Goal: Transaction & Acquisition: Purchase product/service

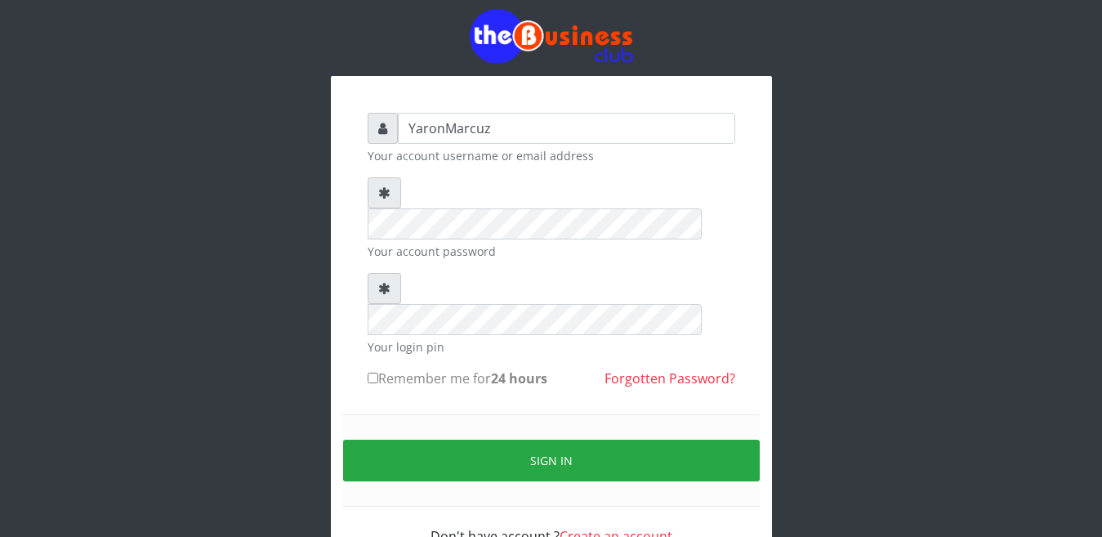
scroll to position [52, 0]
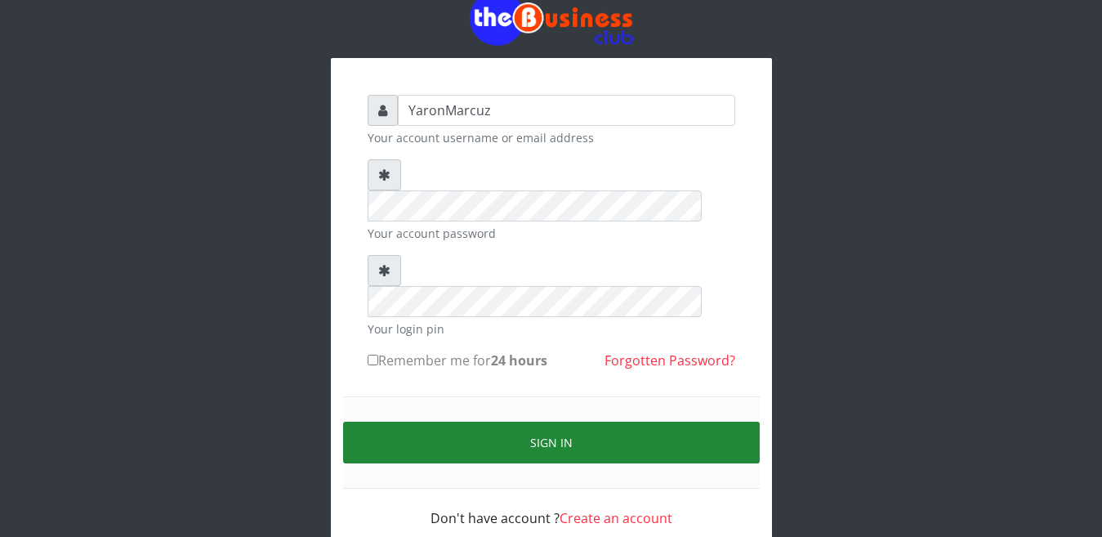
click at [519, 421] on button "Sign in" at bounding box center [551, 442] width 417 height 42
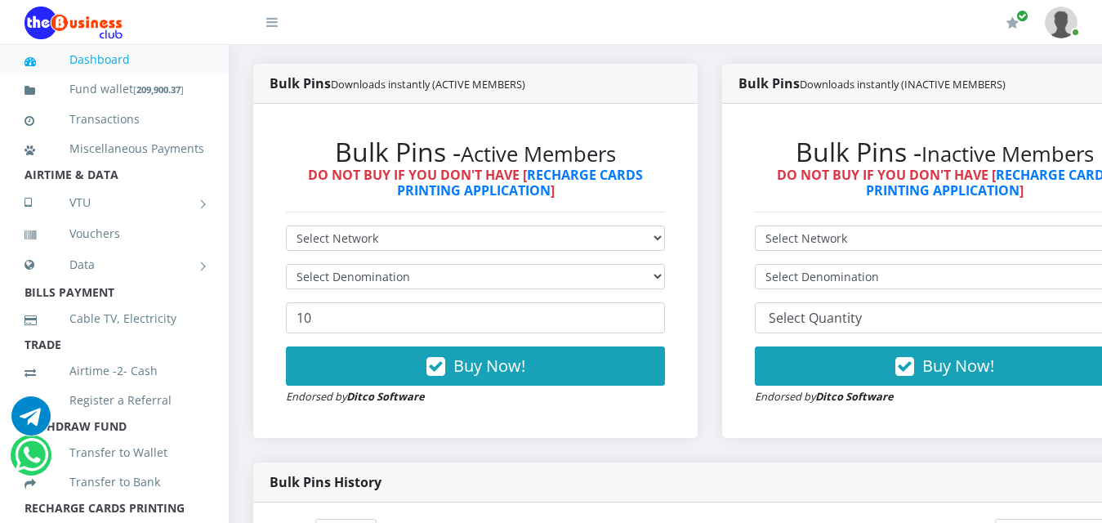
select select "MTN"
click at [286, 225] on select "Select Network MTN Globacom 9Mobile Airtel" at bounding box center [475, 237] width 379 height 25
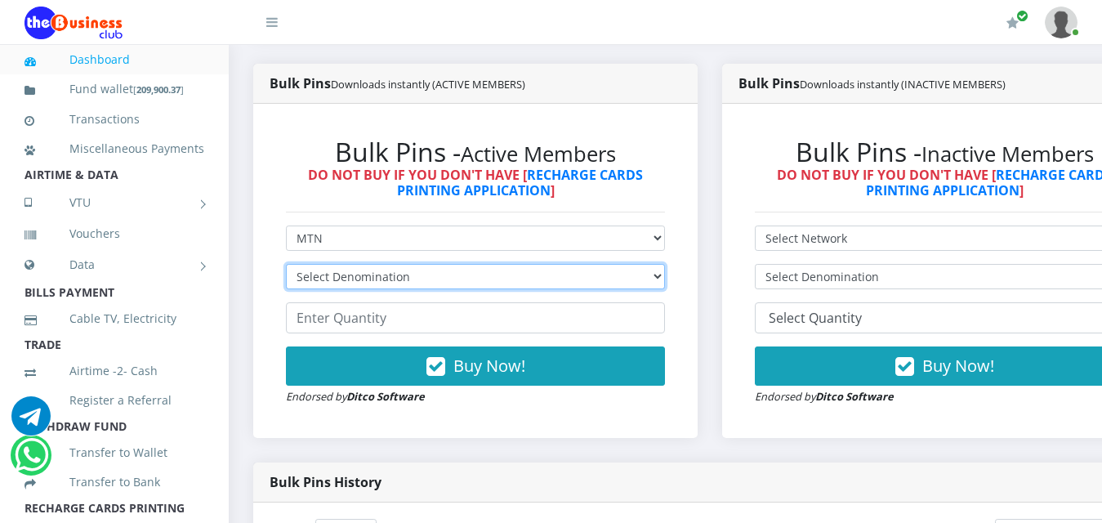
click at [665, 269] on select "Select Denomination MTN NGN100 - ₦96.99 MTN NGN200 - ₦193.98 MTN NGN400 - ₦387.…" at bounding box center [475, 276] width 379 height 25
select select "193.98-200"
click at [286, 264] on select "Select Denomination MTN NGN100 - ₦96.99 MTN NGN200 - ₦193.98 MTN NGN400 - ₦387.…" at bounding box center [475, 276] width 379 height 25
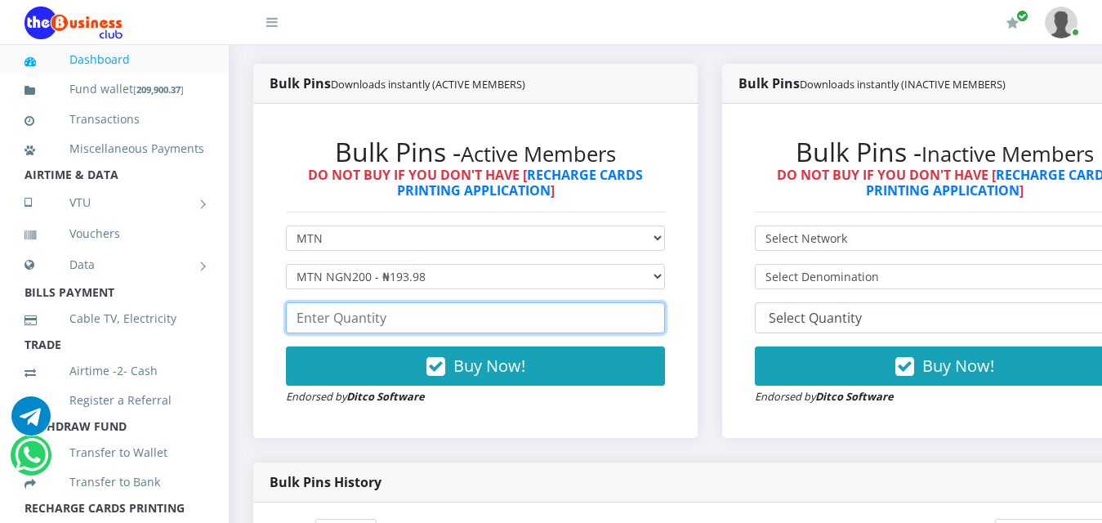
click at [427, 305] on input "number" at bounding box center [475, 317] width 379 height 31
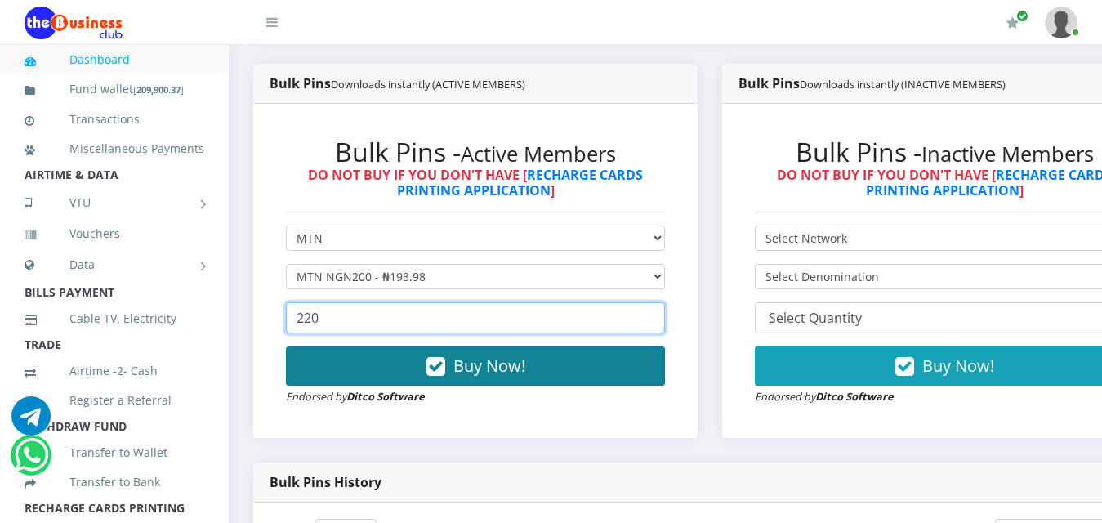
type input "220"
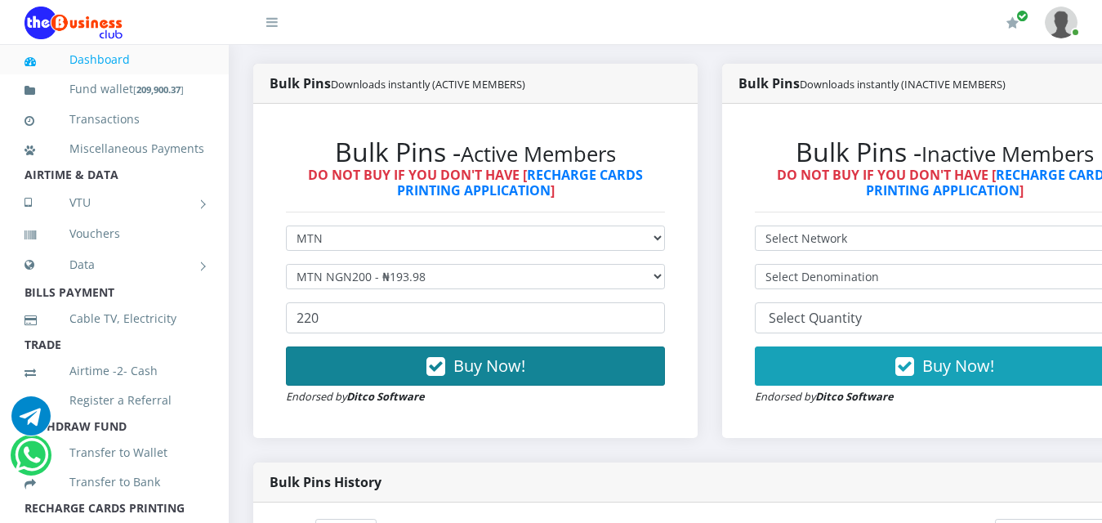
click at [516, 354] on span "Buy Now!" at bounding box center [489, 365] width 72 height 22
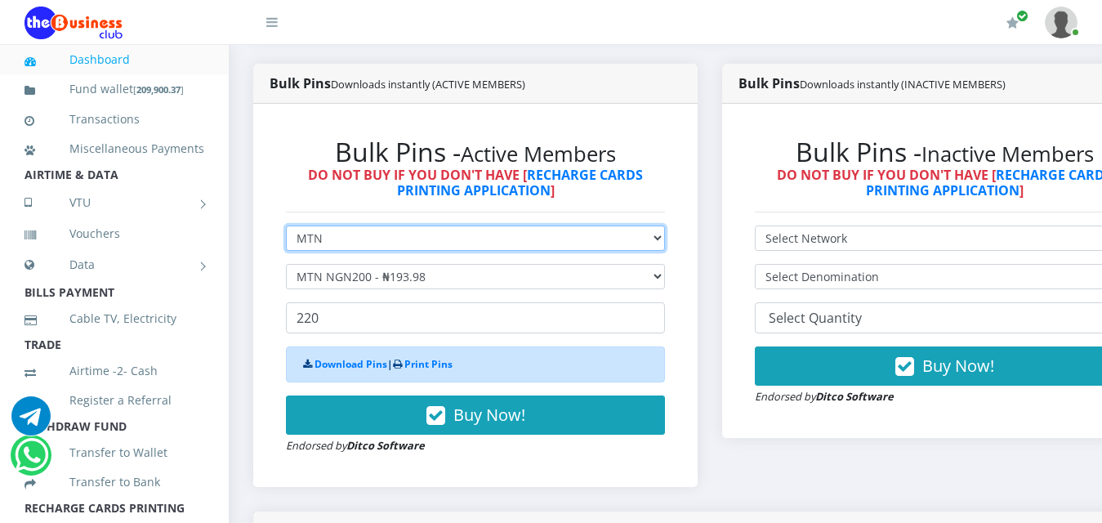
click at [665, 226] on select "Select Network MTN Globacom 9Mobile Airtel" at bounding box center [475, 237] width 379 height 25
select select "Airtel"
click at [286, 225] on select "Select Network MTN Globacom 9Mobile Airtel" at bounding box center [475, 237] width 379 height 25
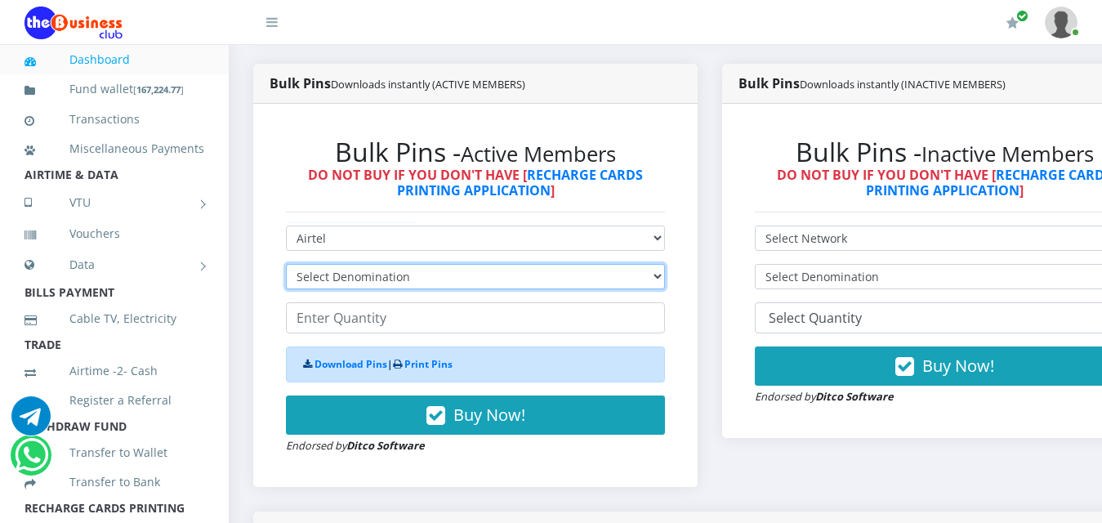
click at [486, 264] on select "Select Denomination Airtel NGN100 - ₦96.38 Airtel NGN200 - ₦192.76 Airtel NGN50…" at bounding box center [475, 276] width 379 height 25
select select "192.76-200"
click at [286, 264] on select "Select Denomination Airtel NGN100 - ₦96.38 Airtel NGN200 - ₦192.76 Airtel NGN50…" at bounding box center [475, 276] width 379 height 25
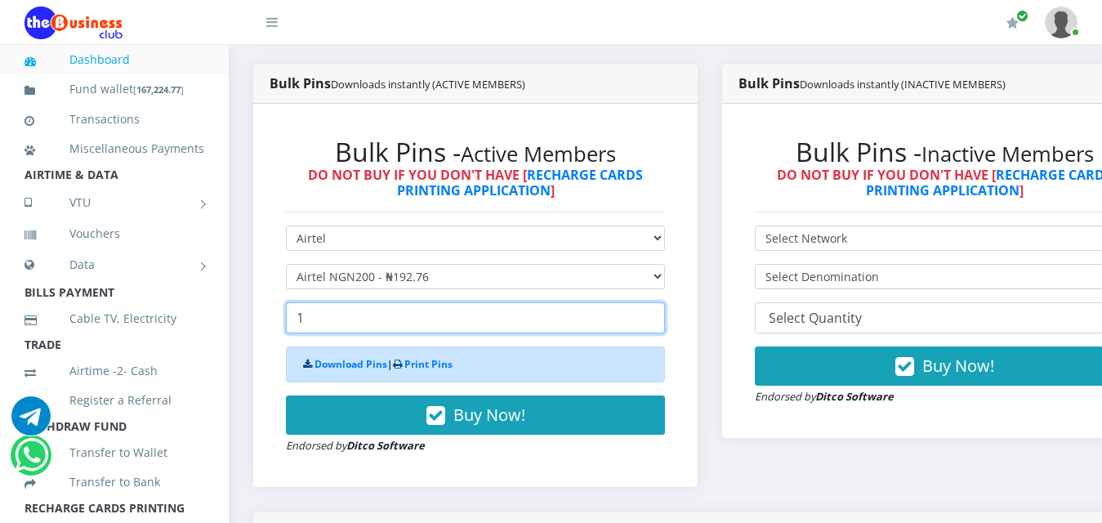
type input "1"
click at [665, 302] on input "1" at bounding box center [475, 317] width 379 height 31
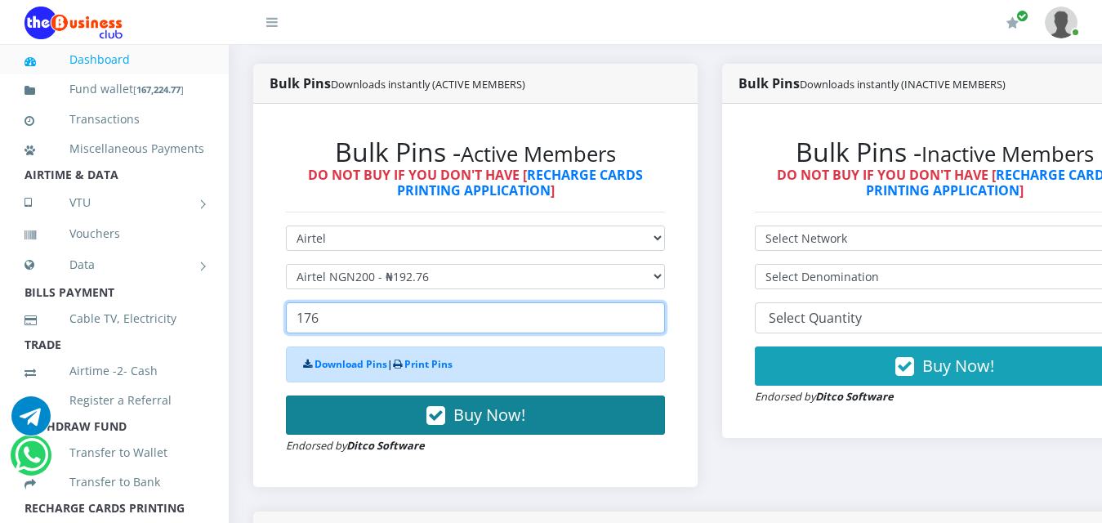
type input "176"
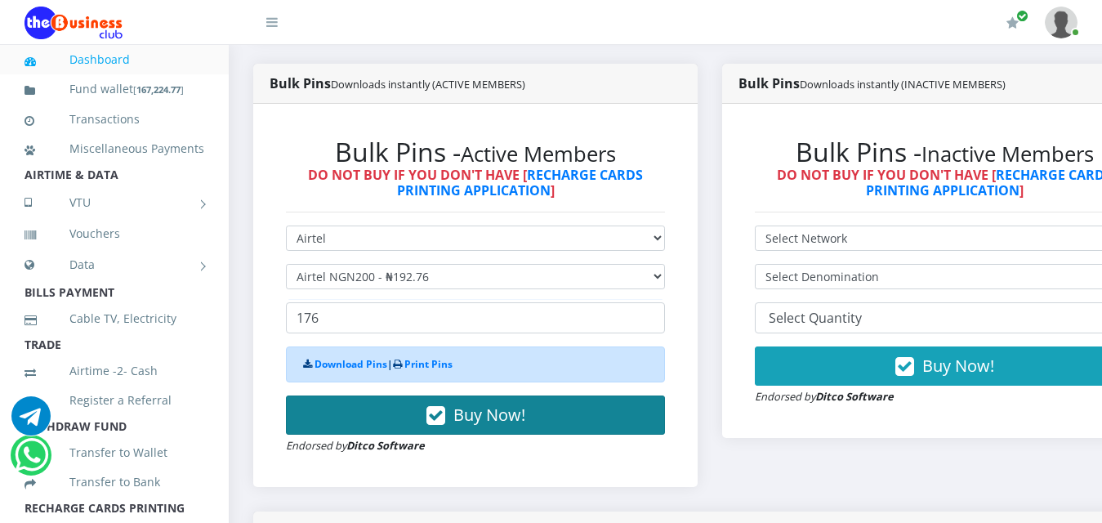
click at [493, 403] on span "Buy Now!" at bounding box center [489, 414] width 72 height 22
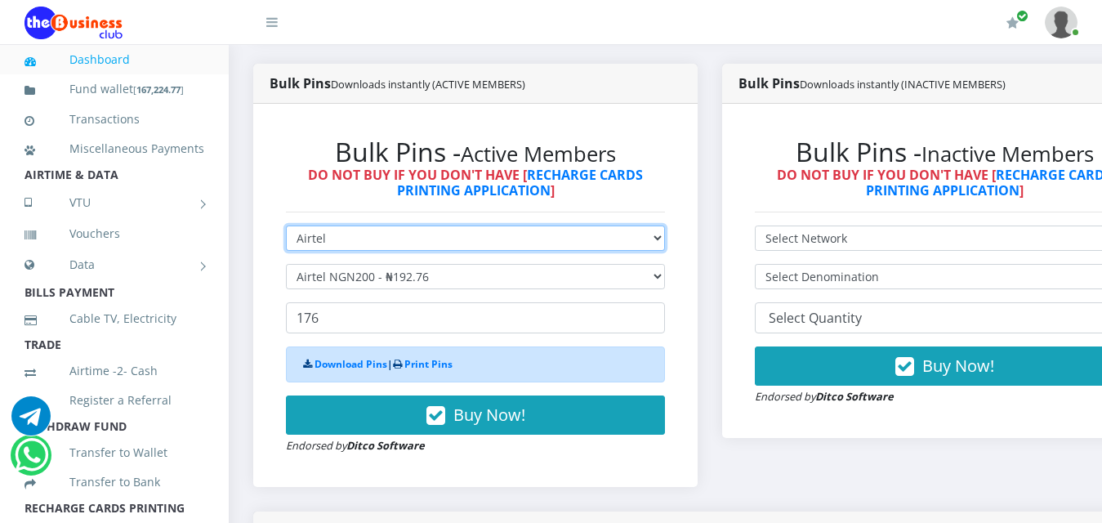
click at [665, 225] on select "Select Network MTN Globacom 9Mobile Airtel" at bounding box center [475, 237] width 379 height 25
select select "MTN"
click at [286, 225] on select "Select Network MTN Globacom 9Mobile Airtel" at bounding box center [475, 237] width 379 height 25
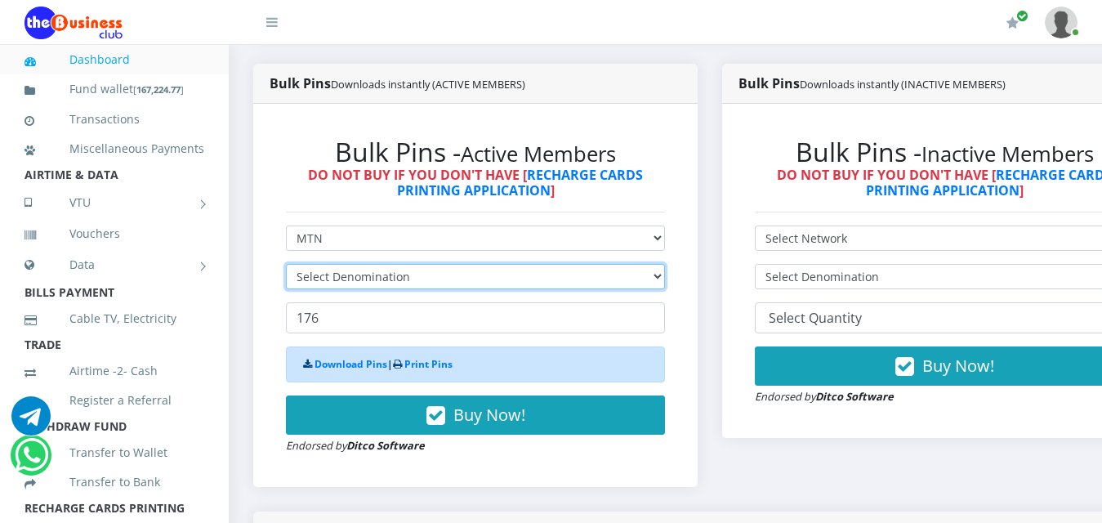
click at [665, 264] on select "Select Denomination" at bounding box center [475, 276] width 379 height 25
select select "96.99-100"
click at [286, 264] on select "Select Denomination MTN NGN100 - ₦96.99 MTN NGN200 - ₦193.98 MTN NGN400 - ₦387.…" at bounding box center [475, 276] width 379 height 25
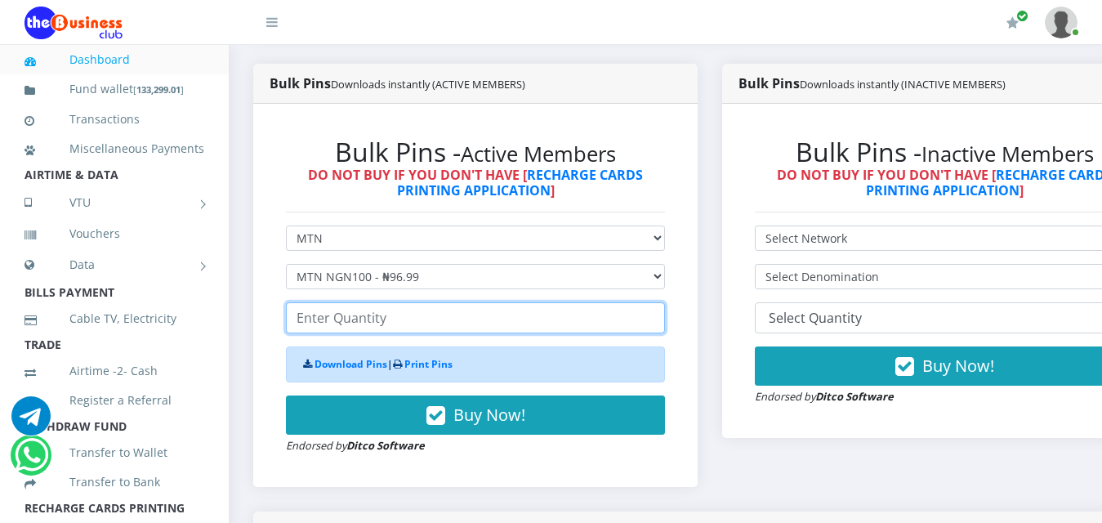
click at [444, 302] on input "number" at bounding box center [475, 317] width 379 height 31
type input "5"
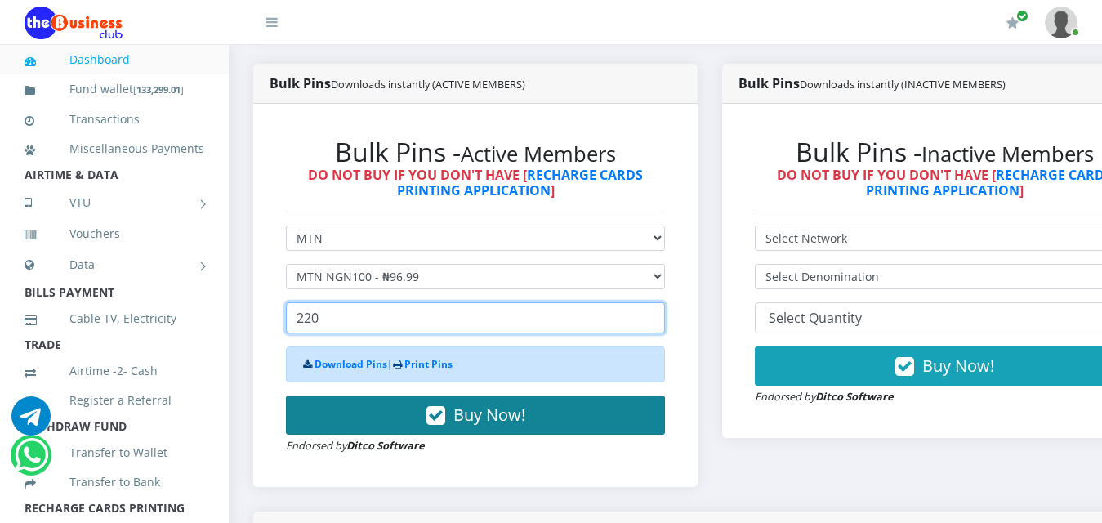
type input "220"
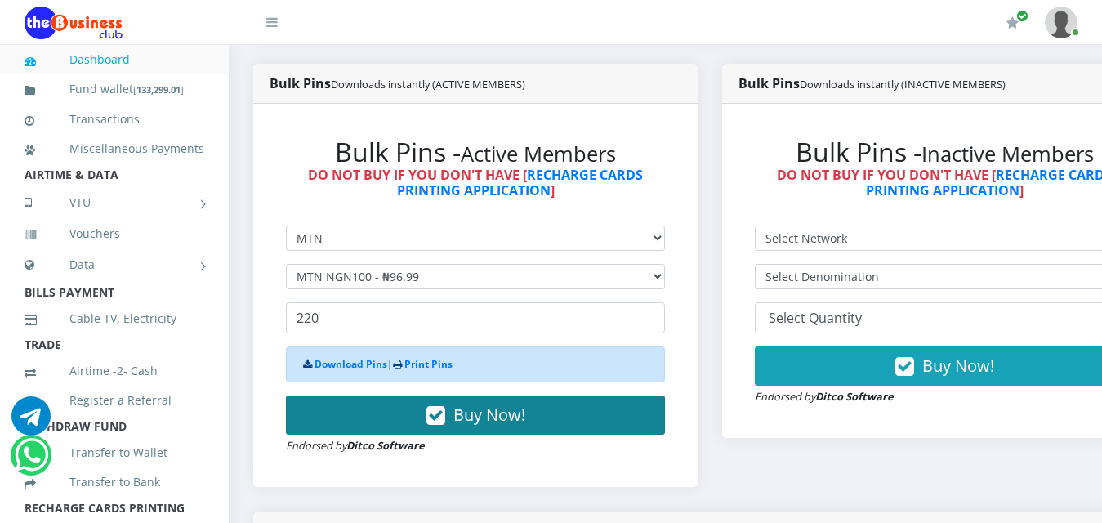
click at [500, 403] on span "Buy Now!" at bounding box center [489, 414] width 72 height 22
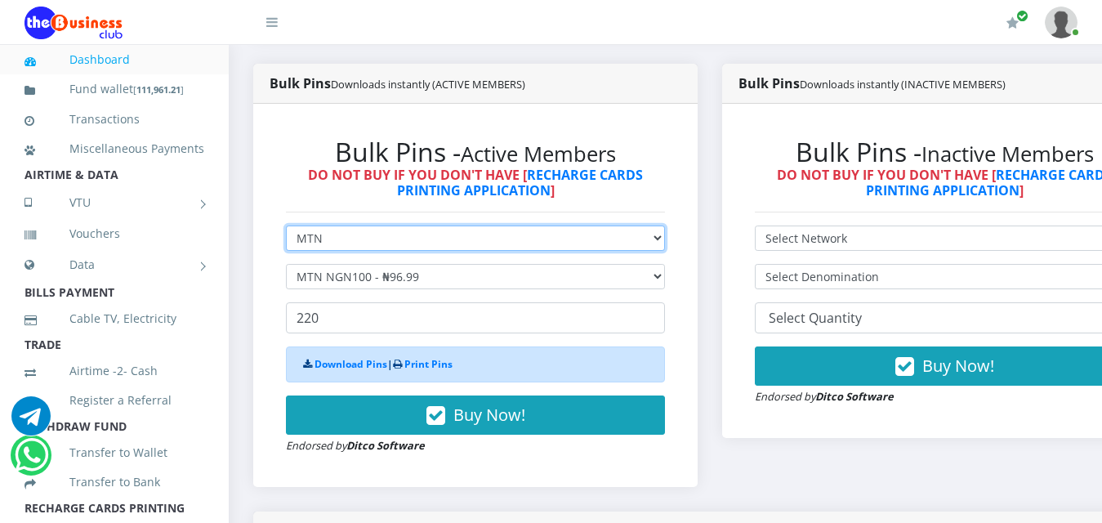
click at [665, 225] on select "Select Network MTN Globacom 9Mobile Airtel" at bounding box center [475, 237] width 379 height 25
select select "Airtel"
click at [286, 225] on select "Select Network MTN Globacom 9Mobile Airtel" at bounding box center [475, 237] width 379 height 25
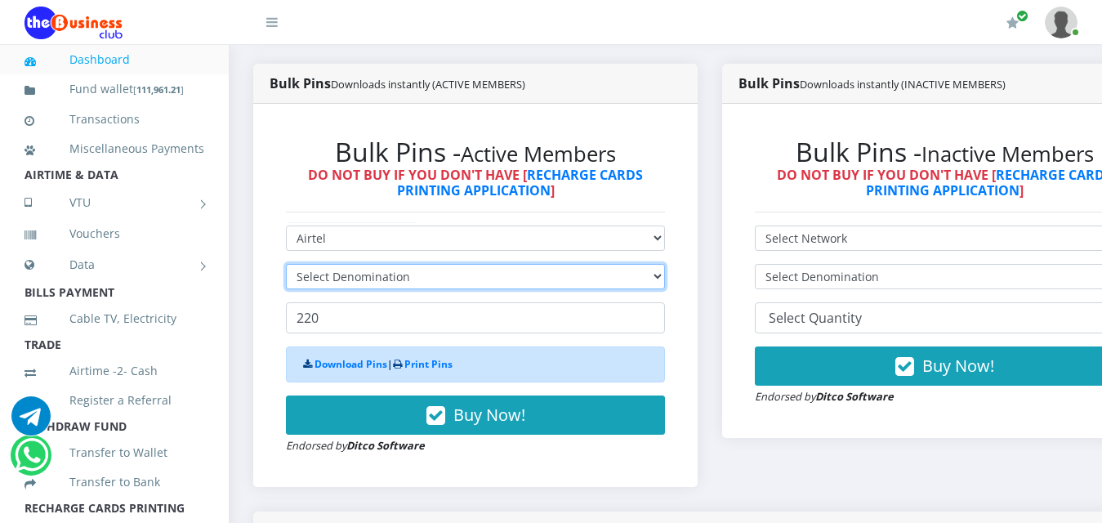
click at [665, 264] on select "Select Denomination" at bounding box center [475, 276] width 379 height 25
select select "96.38-100"
click at [286, 264] on select "Select Denomination Airtel NGN100 - ₦96.38 Airtel NGN200 - ₦192.76 Airtel NGN50…" at bounding box center [475, 276] width 379 height 25
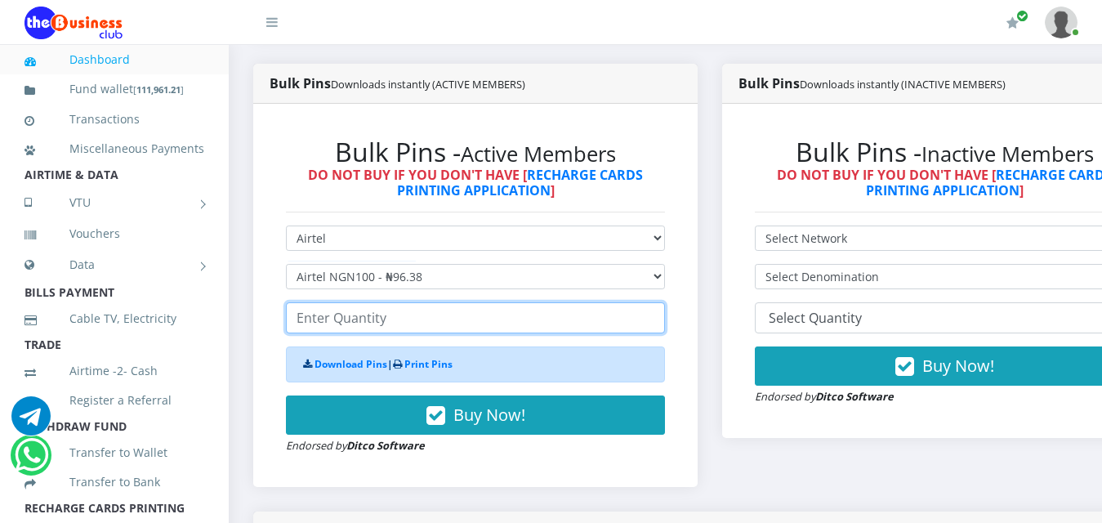
click at [473, 302] on input "number" at bounding box center [475, 317] width 379 height 31
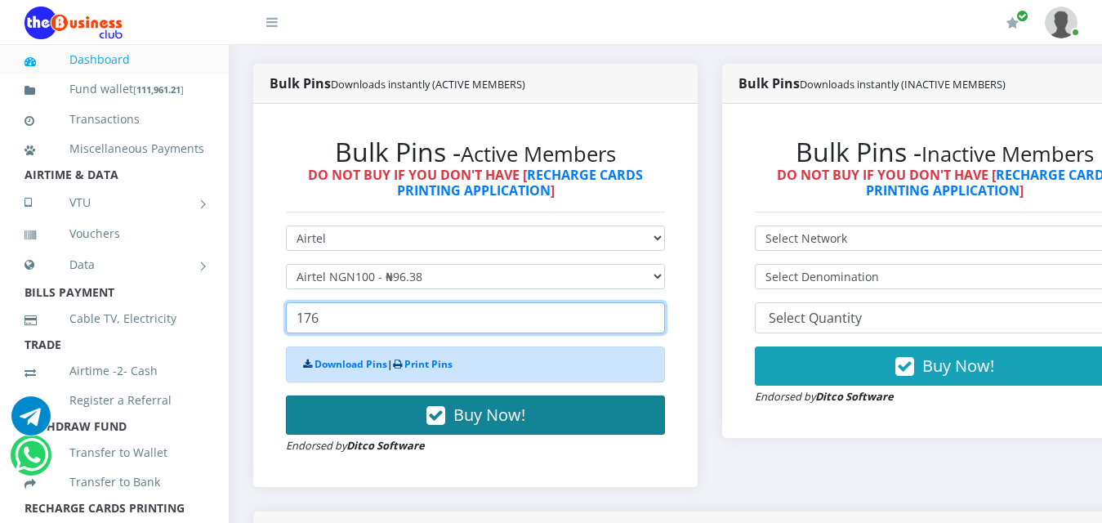
type input "176"
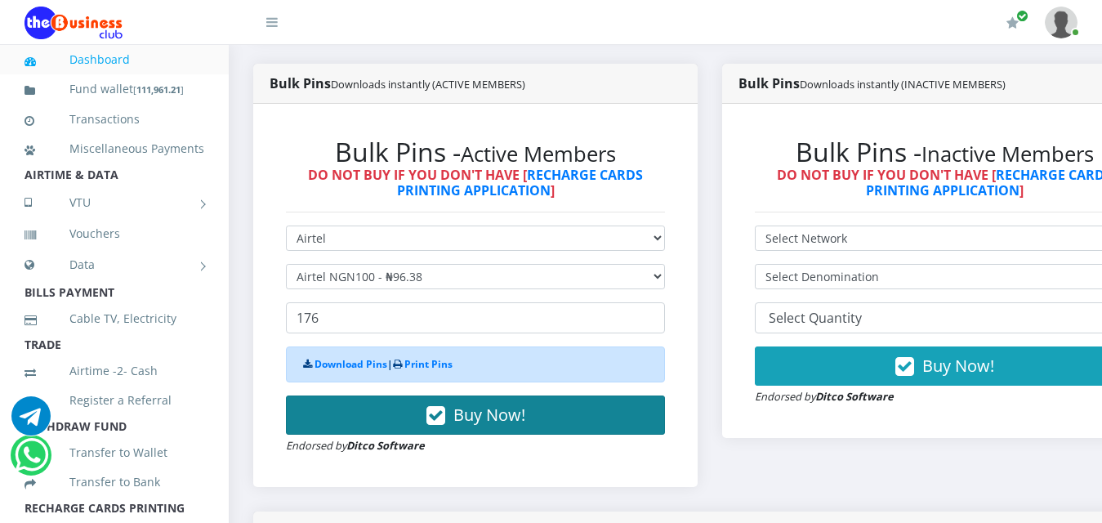
click at [506, 403] on span "Buy Now!" at bounding box center [489, 414] width 72 height 22
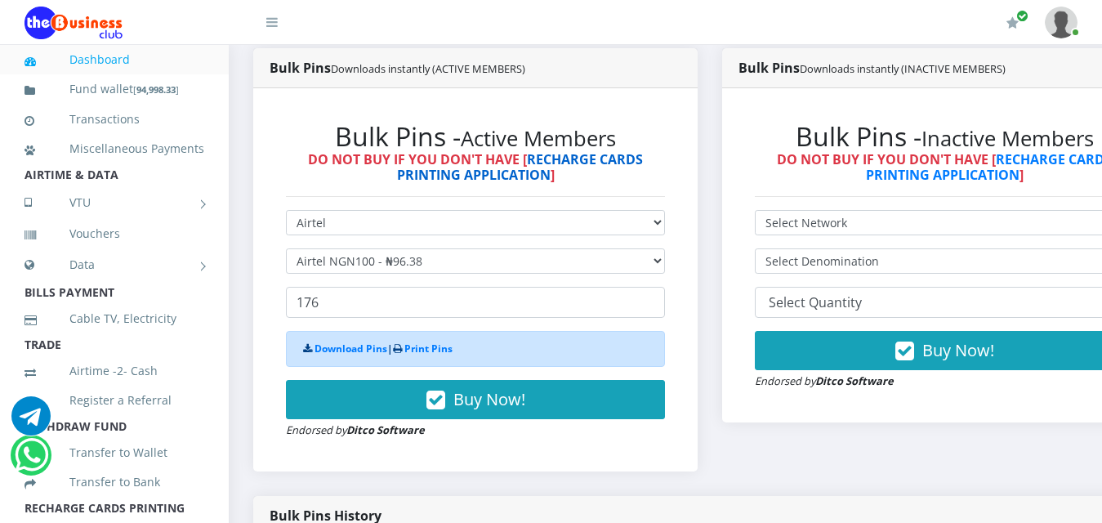
scroll to position [424, 0]
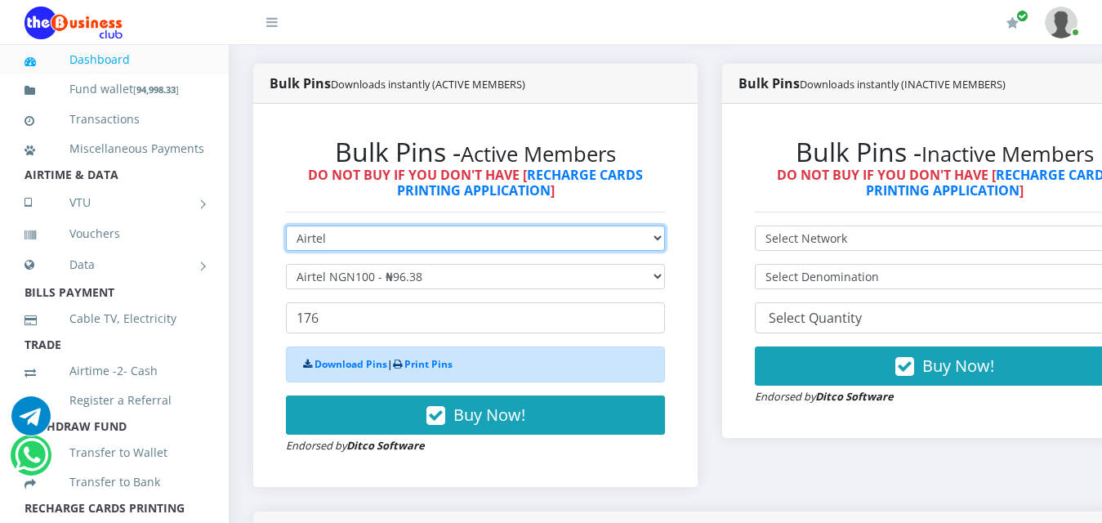
click at [665, 225] on select "Select Network MTN Globacom 9Mobile Airtel" at bounding box center [475, 237] width 379 height 25
select select "MTN"
click at [286, 225] on select "Select Network MTN Globacom 9Mobile Airtel" at bounding box center [475, 237] width 379 height 25
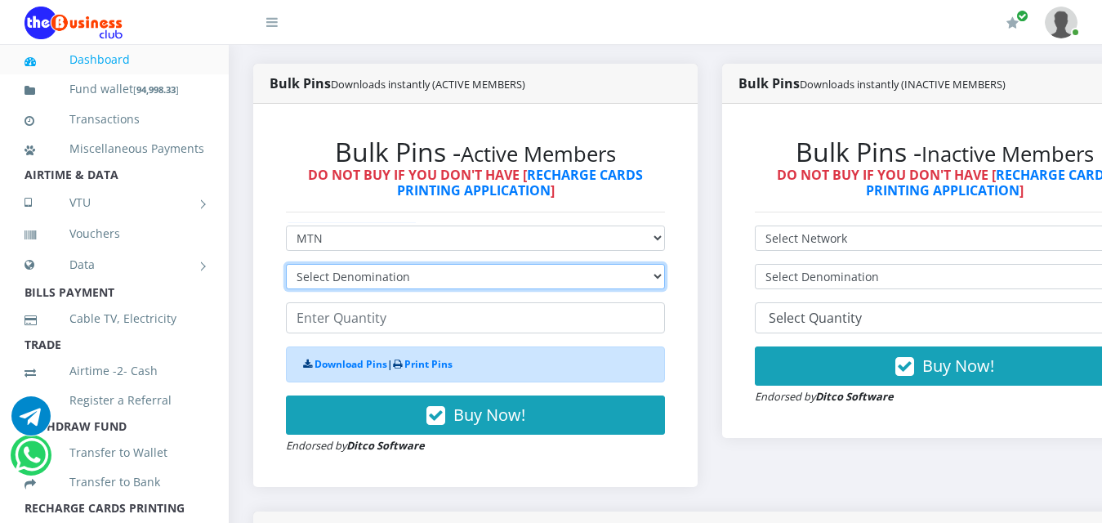
click at [665, 264] on select "Select Denomination MTN NGN100 - ₦96.99 MTN NGN200 - ₦193.98 MTN NGN400 - ₦387.…" at bounding box center [475, 276] width 379 height 25
select select "484.95-500"
click at [286, 264] on select "Select Denomination MTN NGN100 - ₦96.99 MTN NGN200 - ₦193.98 MTN NGN400 - ₦387.…" at bounding box center [475, 276] width 379 height 25
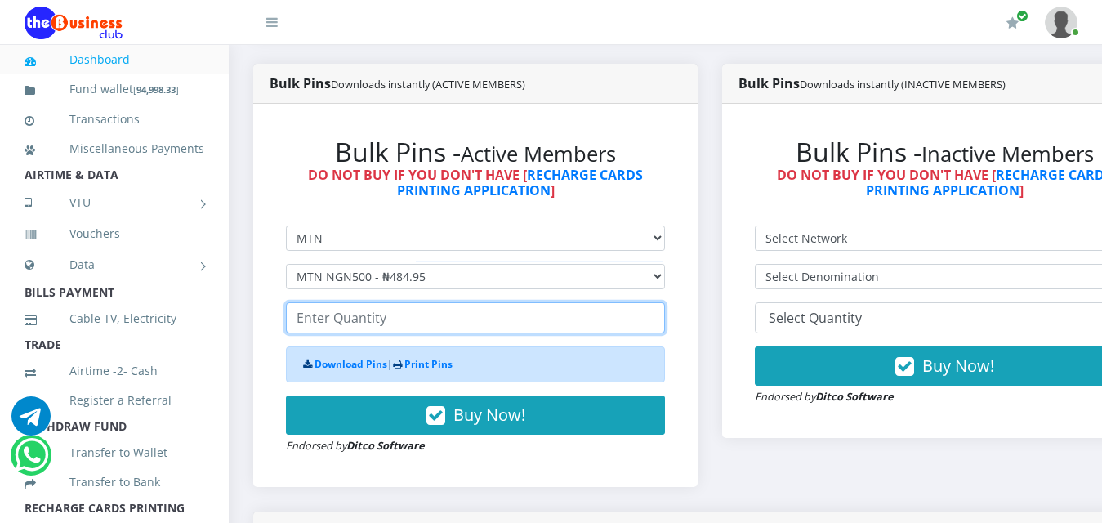
click at [338, 302] on input "number" at bounding box center [475, 317] width 379 height 31
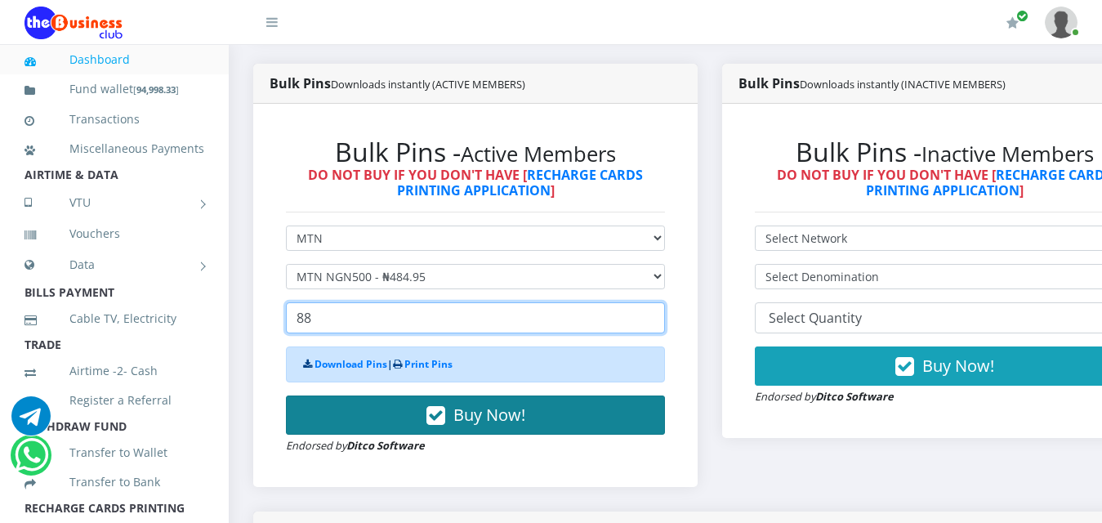
type input "88"
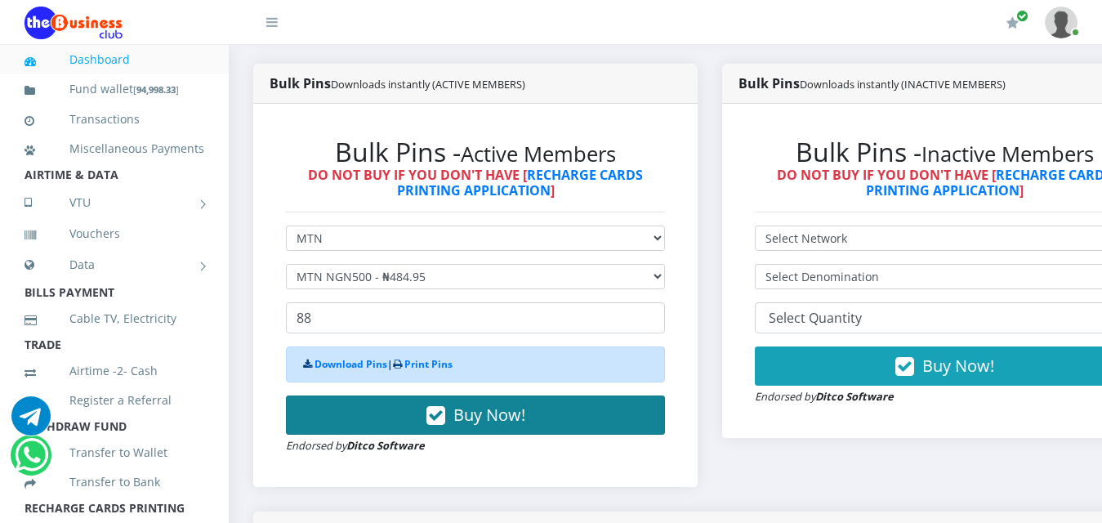
click at [486, 403] on span "Buy Now!" at bounding box center [489, 414] width 72 height 22
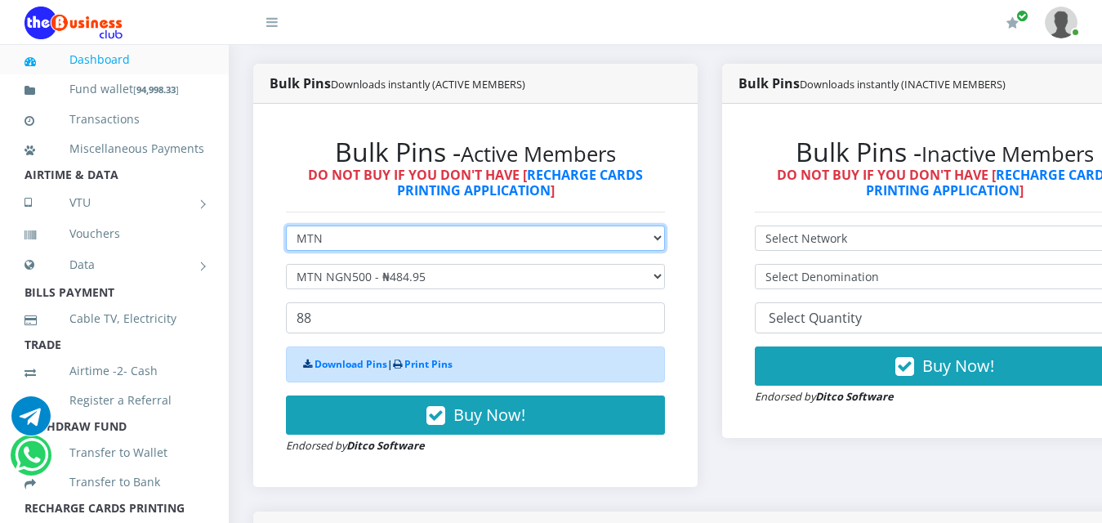
click at [665, 225] on select "Select Network MTN Globacom 9Mobile Airtel" at bounding box center [475, 237] width 379 height 25
select select "Airtel"
click at [286, 225] on select "Select Network MTN Globacom 9Mobile Airtel" at bounding box center [475, 237] width 379 height 25
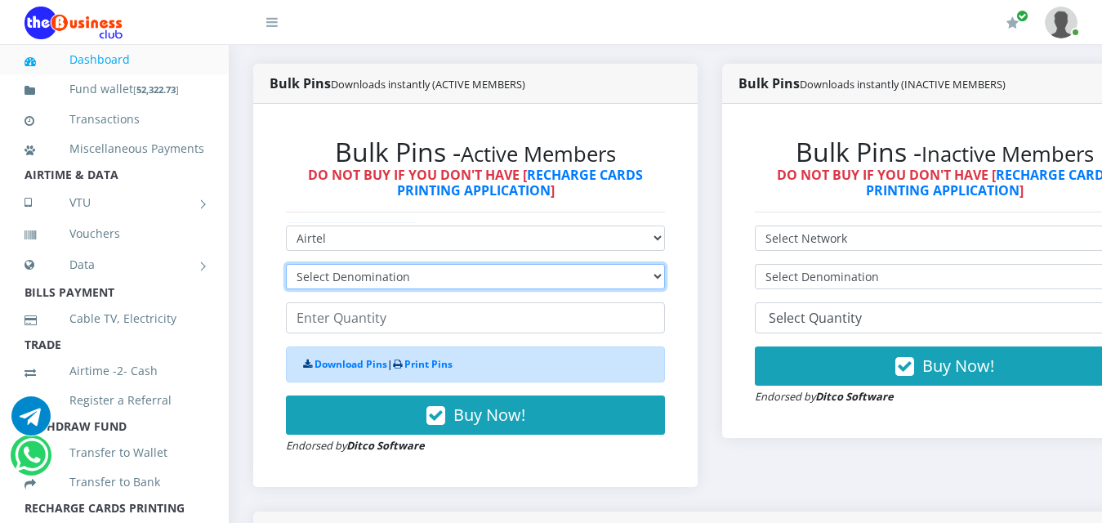
click at [525, 273] on select "Select Denomination Airtel NGN100 - ₦96.38 Airtel NGN200 - ₦192.76 Airtel NGN50…" at bounding box center [475, 276] width 379 height 25
select select "481.9-500"
click at [286, 264] on select "Select Denomination Airtel NGN100 - ₦96.38 Airtel NGN200 - ₦192.76 Airtel NGN50…" at bounding box center [475, 276] width 379 height 25
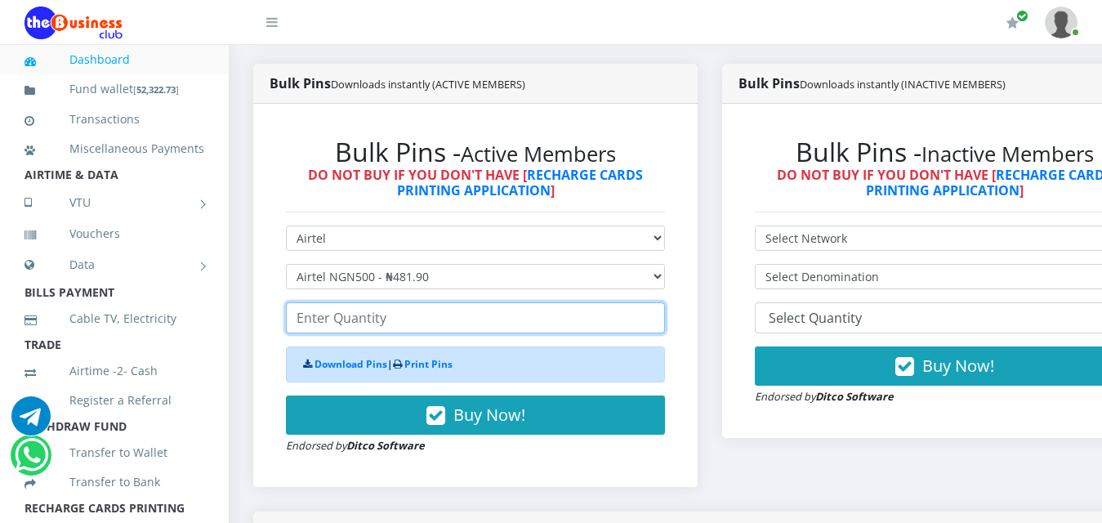
click at [330, 302] on input "number" at bounding box center [475, 317] width 379 height 31
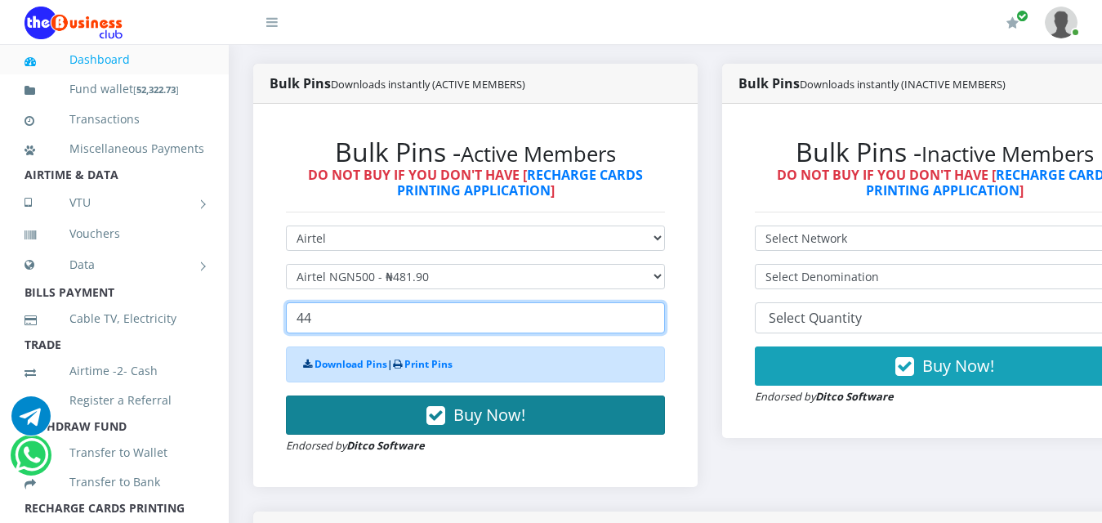
type input "44"
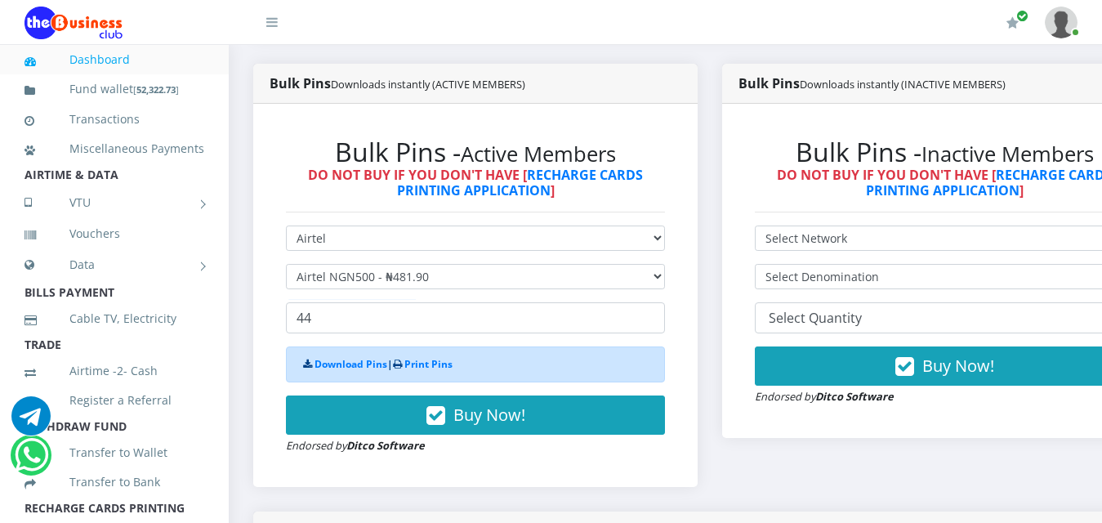
click at [503, 412] on button "Buy Now!" at bounding box center [475, 414] width 379 height 39
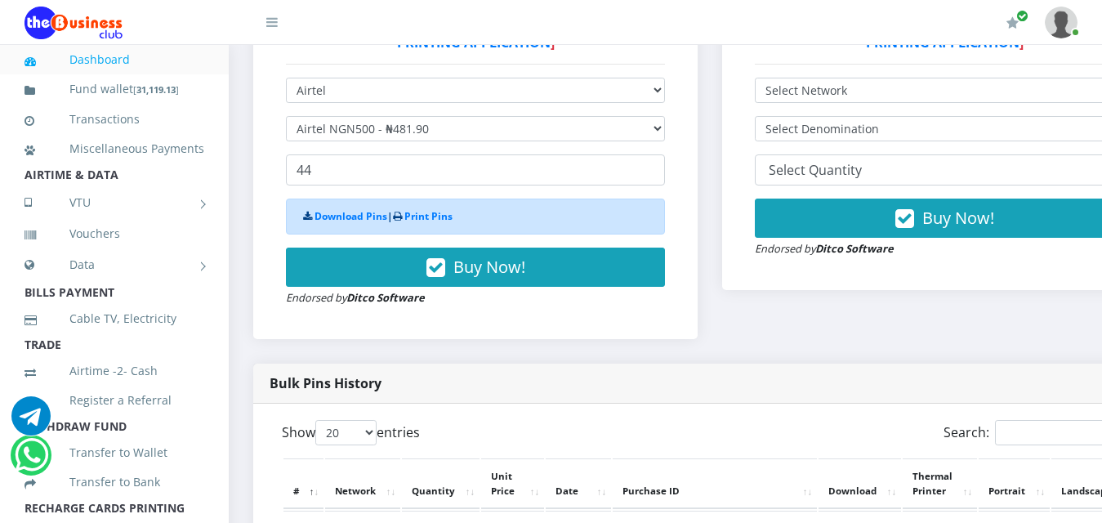
scroll to position [490, 0]
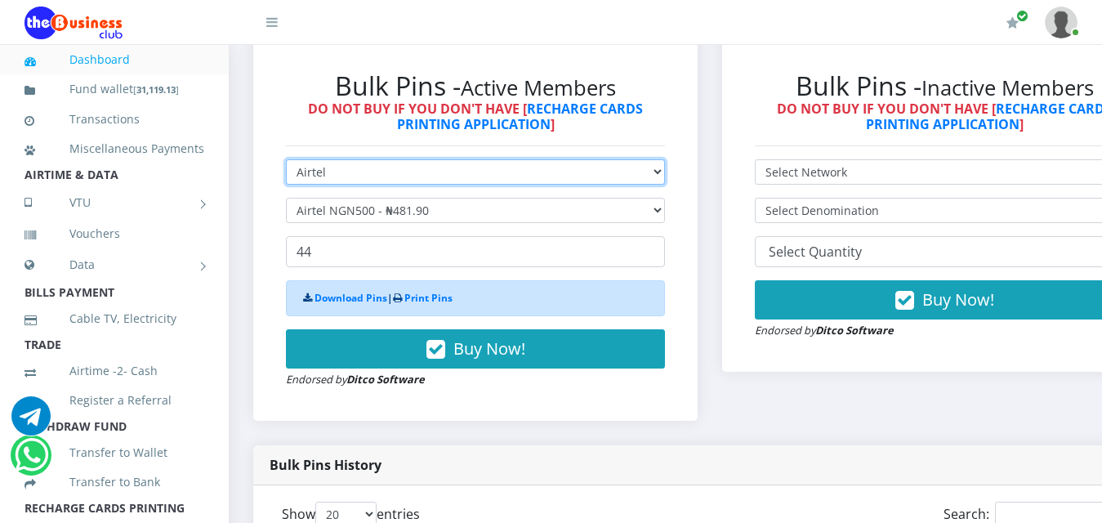
click at [665, 159] on select "Select Network MTN Globacom 9Mobile Airtel" at bounding box center [475, 171] width 379 height 25
select select "MTN"
click at [286, 159] on select "Select Network MTN Globacom 9Mobile Airtel" at bounding box center [475, 171] width 379 height 25
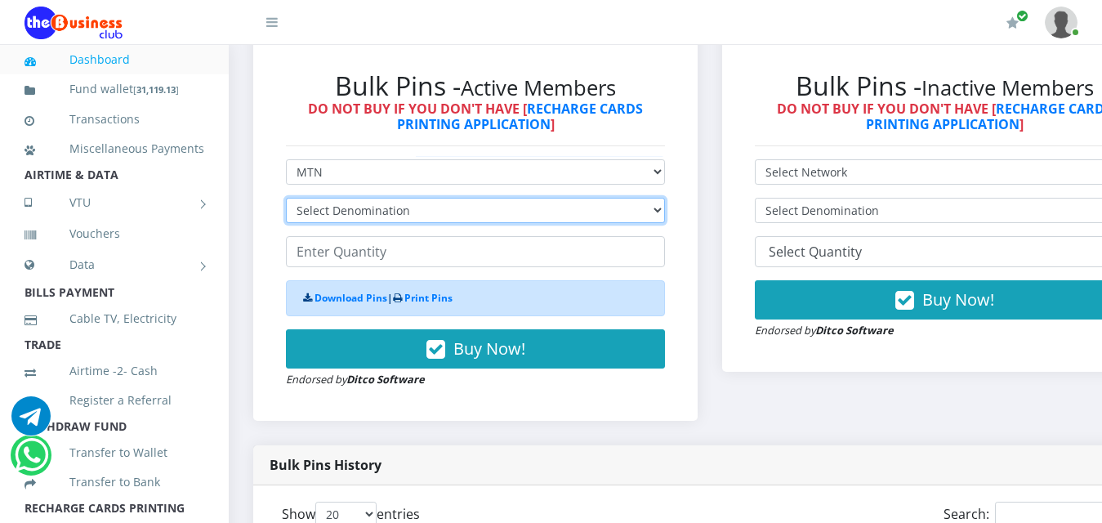
click at [665, 198] on select "Select Denomination MTN NGN100 - ₦96.99 MTN NGN200 - ₦193.98 MTN NGN400 - ₦387.…" at bounding box center [475, 210] width 379 height 25
select select "969.9-1000"
click at [286, 198] on select "Select Denomination MTN NGN100 - ₦96.99 MTN NGN200 - ₦193.98 MTN NGN400 - ₦387.…" at bounding box center [475, 210] width 379 height 25
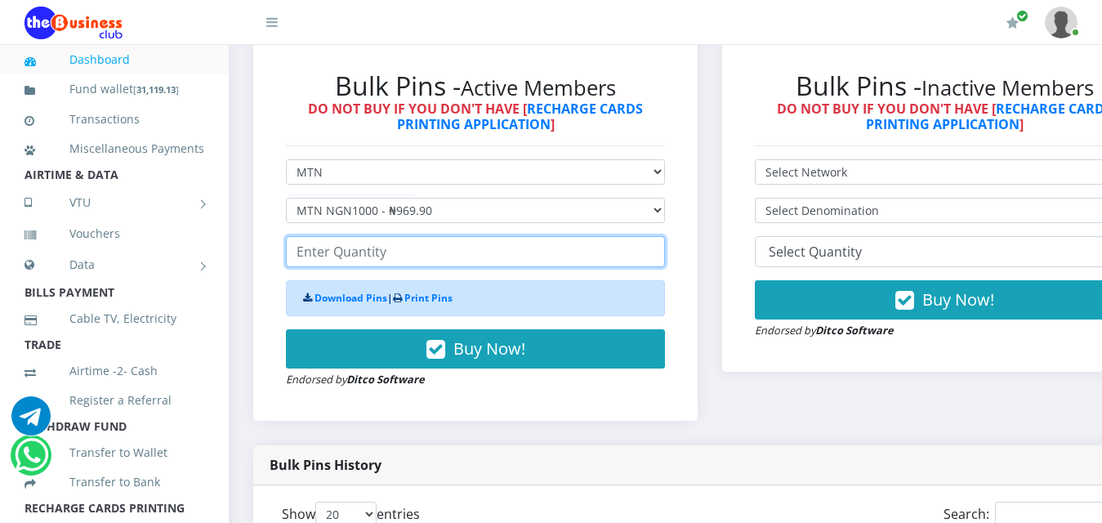
click at [362, 243] on input "number" at bounding box center [475, 251] width 379 height 31
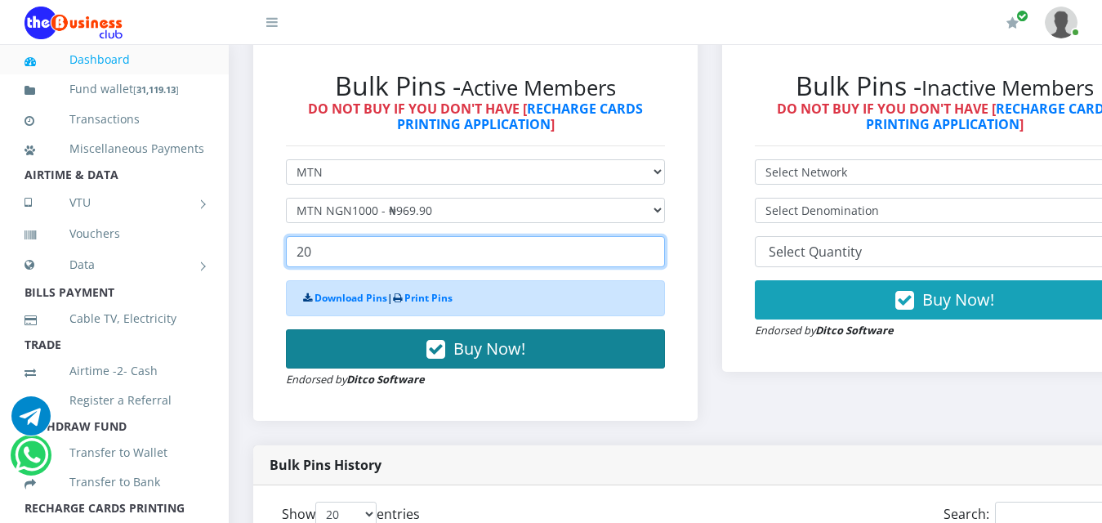
type input "20"
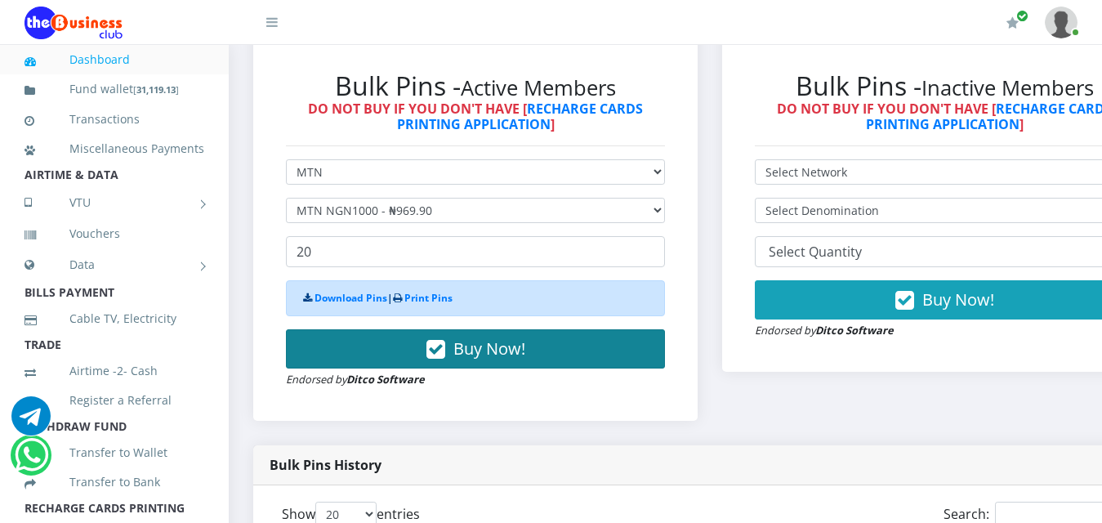
click at [506, 337] on span "Buy Now!" at bounding box center [489, 348] width 72 height 22
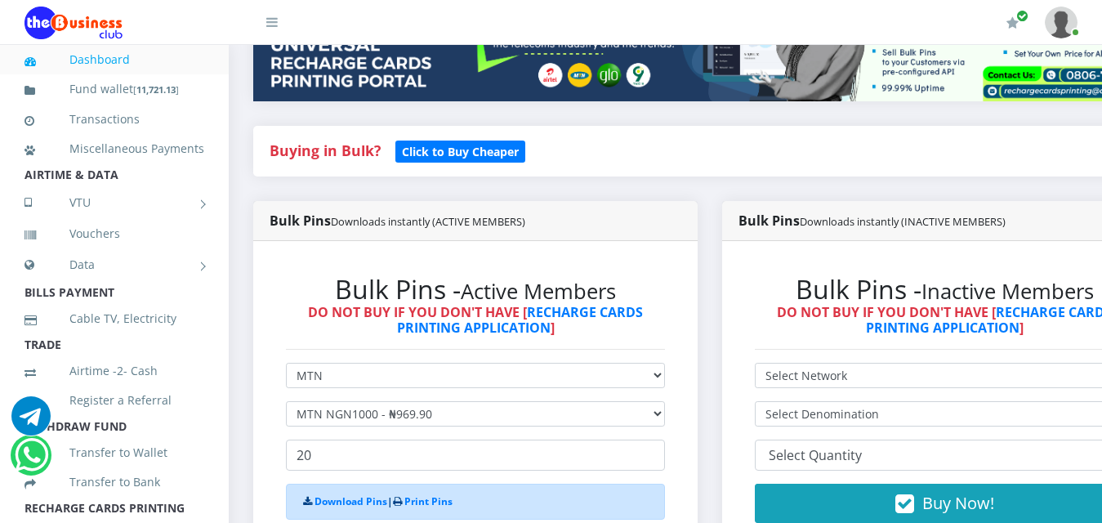
scroll to position [327, 0]
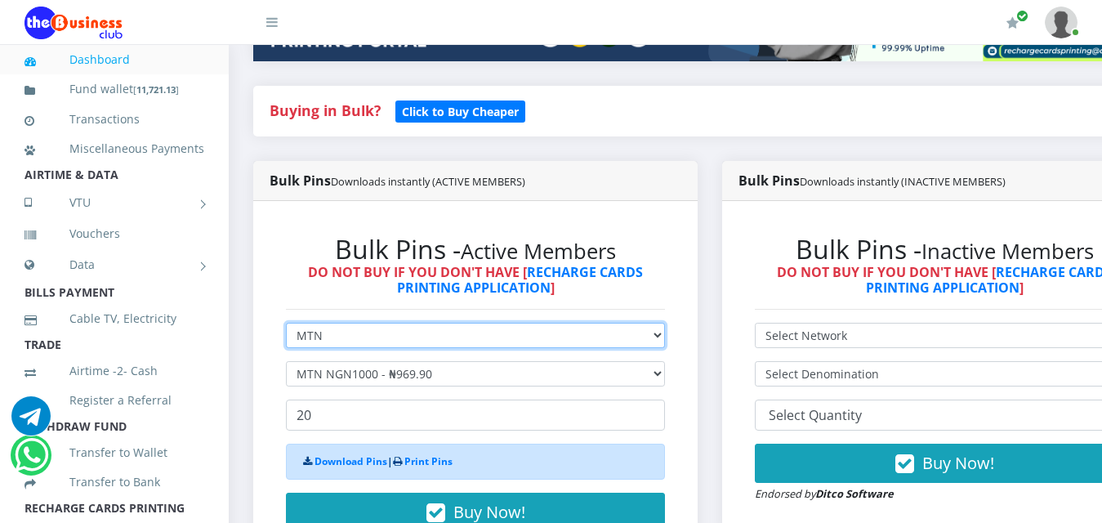
click at [665, 327] on select "Select Network MTN Globacom 9Mobile Airtel" at bounding box center [475, 335] width 379 height 25
click at [286, 323] on select "Select Network MTN Globacom 9Mobile Airtel" at bounding box center [475, 335] width 379 height 25
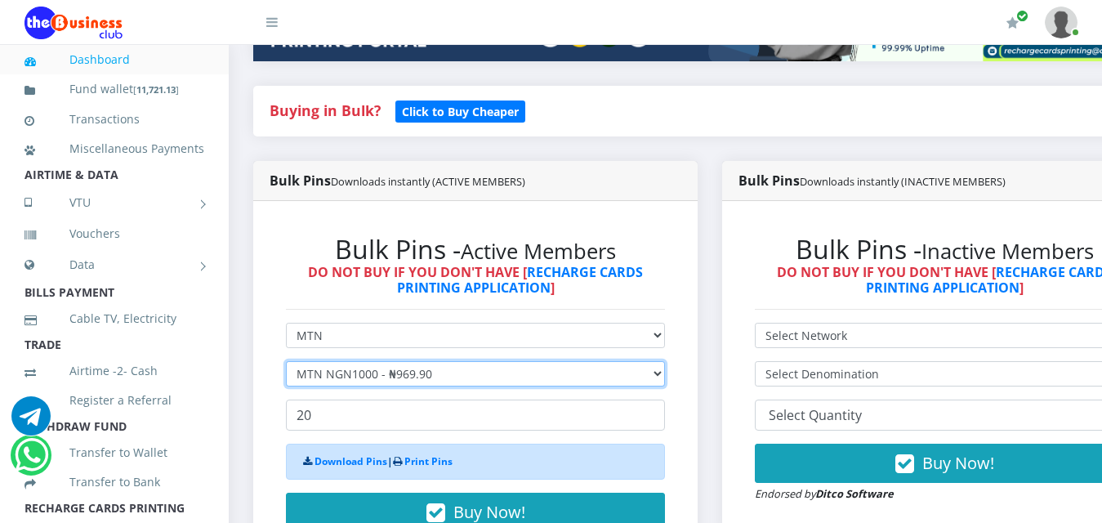
click at [665, 361] on select "Select Denomination MTN NGN100 - ₦96.99 MTN NGN200 - ₦193.98 MTN NGN400 - ₦387.…" at bounding box center [475, 373] width 379 height 25
select select "193.98-200"
click at [286, 361] on select "Select Denomination MTN NGN100 - ₦96.99 MTN NGN200 - ₦193.98 MTN NGN400 - ₦387.…" at bounding box center [475, 373] width 379 height 25
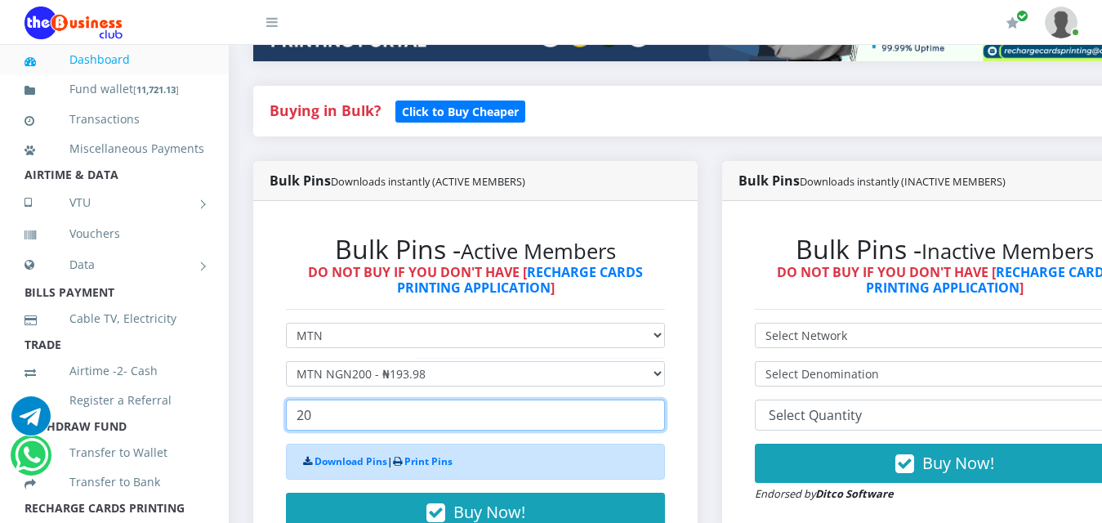
click at [484, 412] on input "20" at bounding box center [475, 414] width 379 height 31
type input "2"
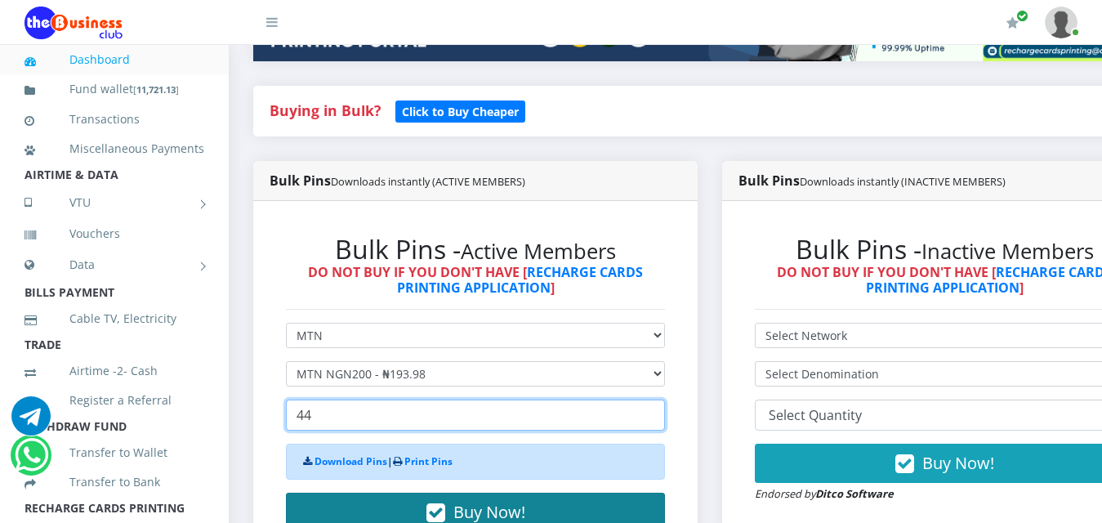
type input "44"
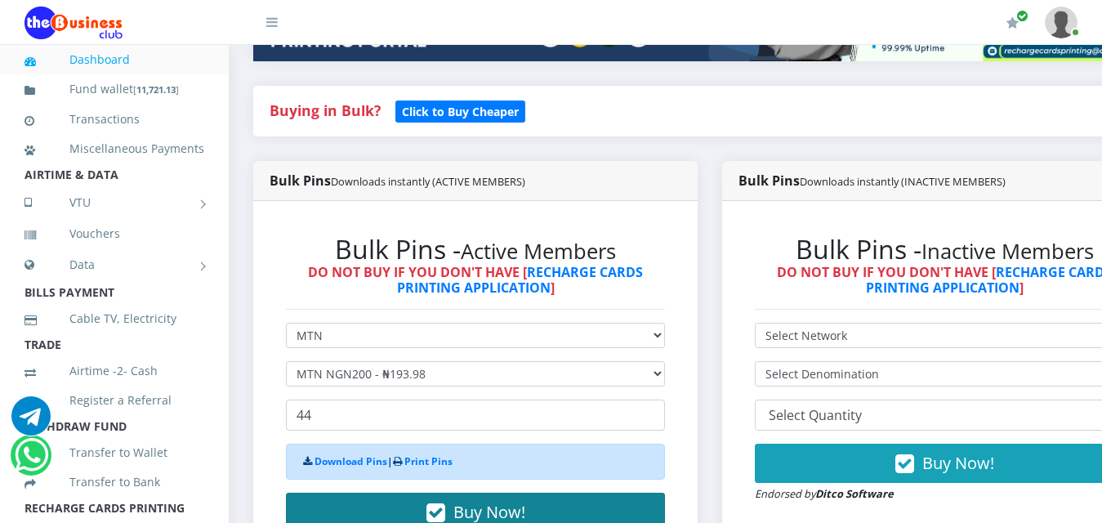
click at [491, 501] on span "Buy Now!" at bounding box center [489, 512] width 72 height 22
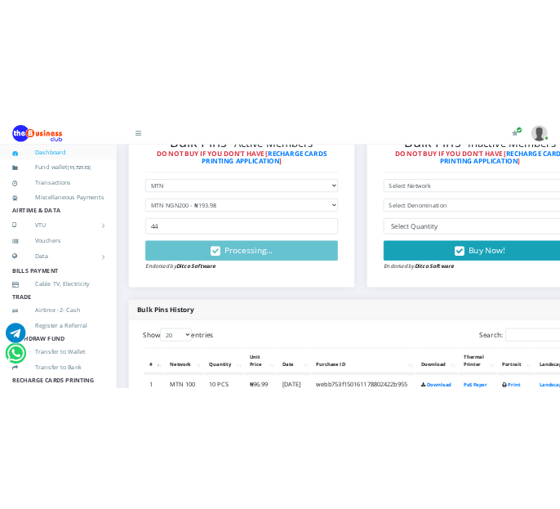
scroll to position [490, 0]
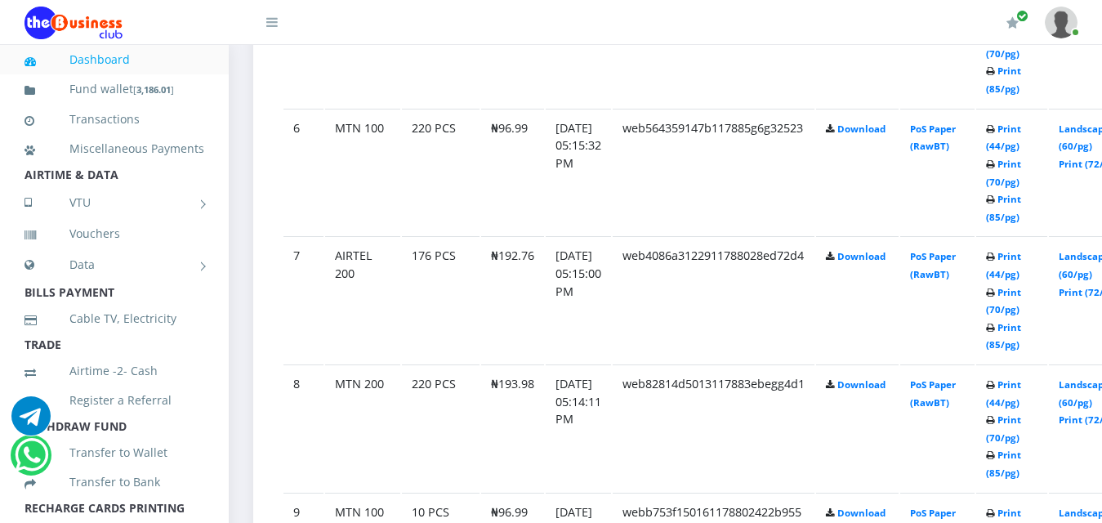
scroll to position [1592, 0]
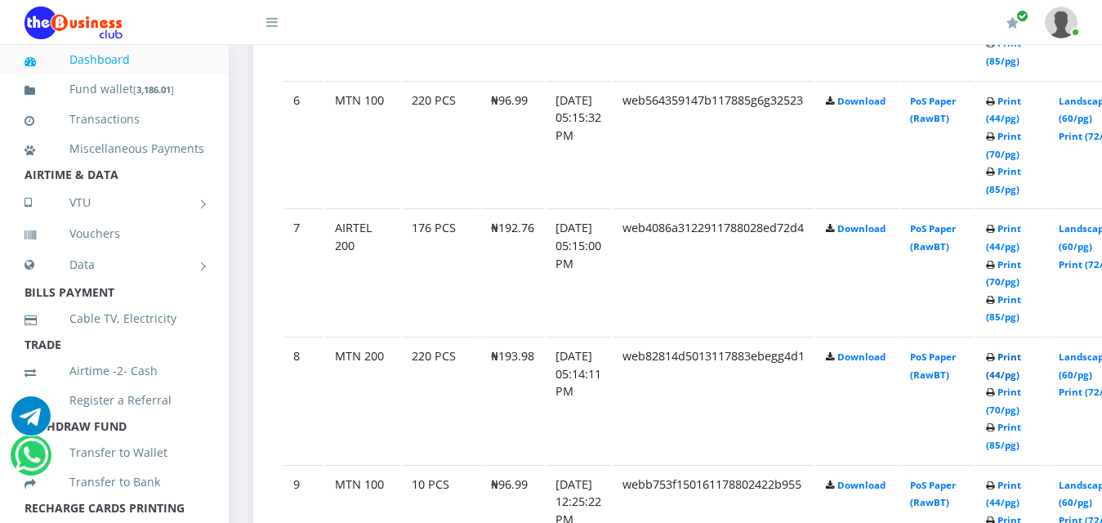
click at [1021, 350] on link "Print (44/pg)" at bounding box center [1003, 365] width 35 height 30
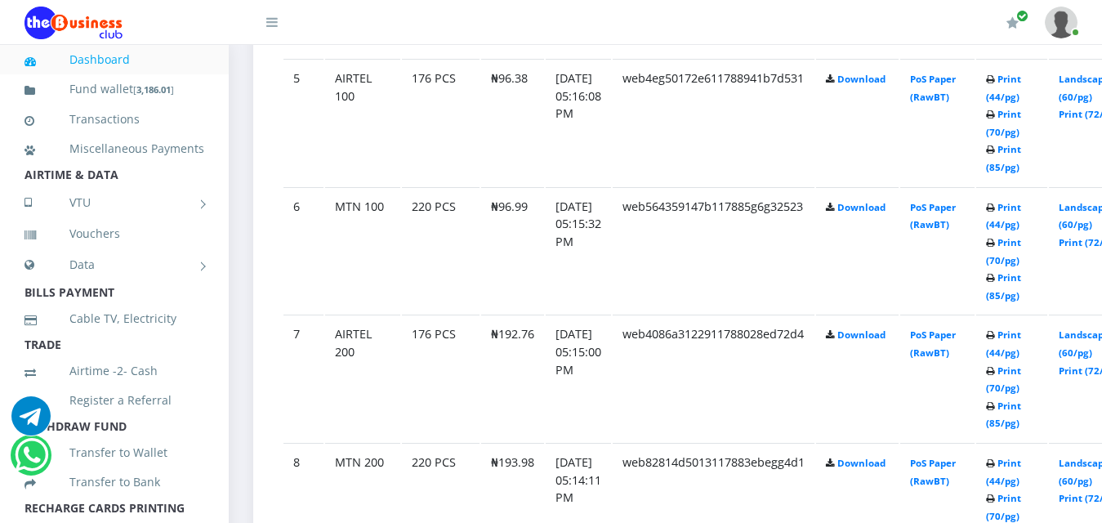
scroll to position [1516, 0]
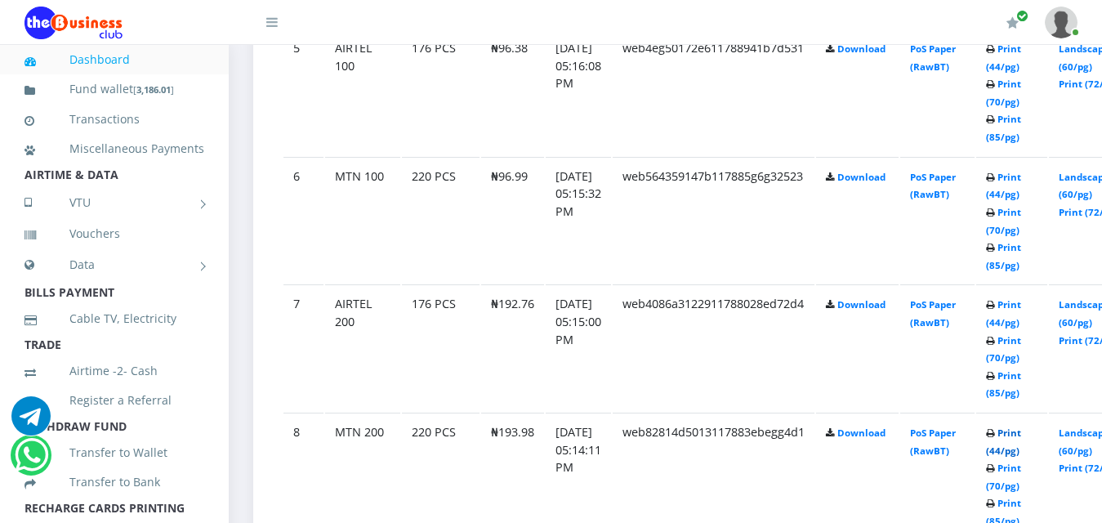
click at [1021, 426] on link "Print (44/pg)" at bounding box center [1003, 441] width 35 height 30
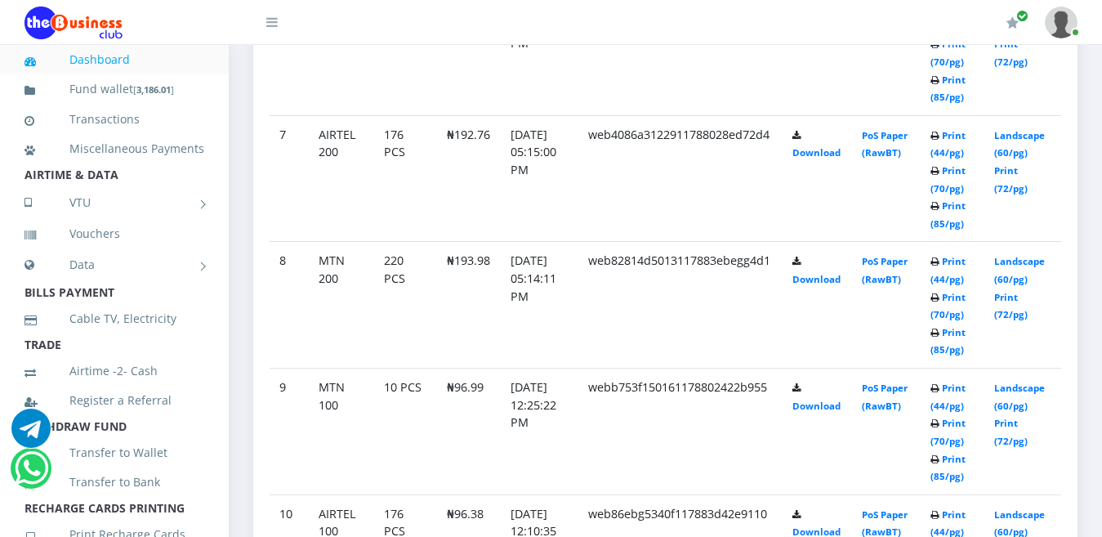
scroll to position [1692, 0]
click at [959, 129] on link "Print (44/pg)" at bounding box center [947, 144] width 35 height 30
click at [962, 129] on link "Print (44/pg)" at bounding box center [947, 144] width 35 height 30
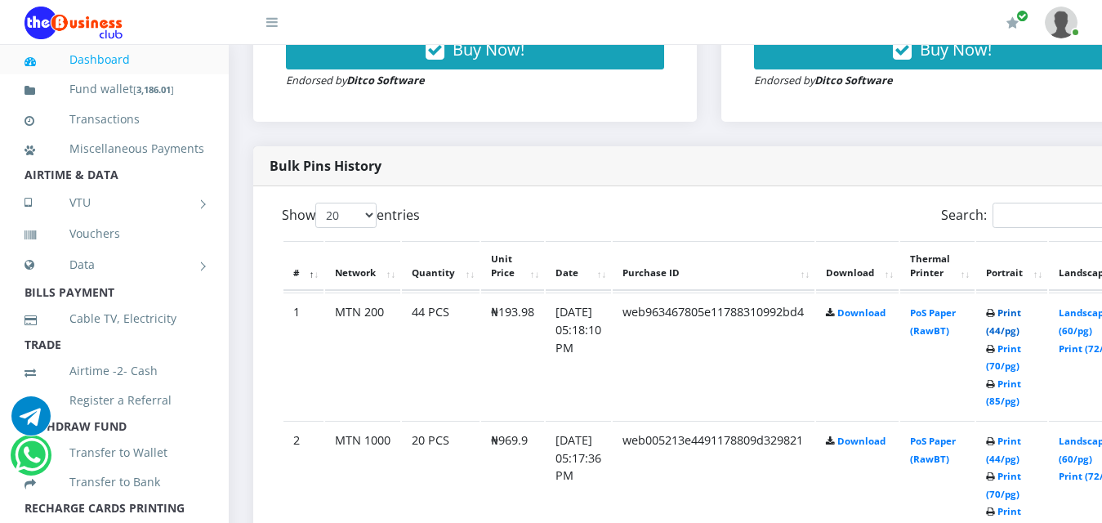
click at [1021, 306] on link "Print (44/pg)" at bounding box center [1003, 321] width 35 height 30
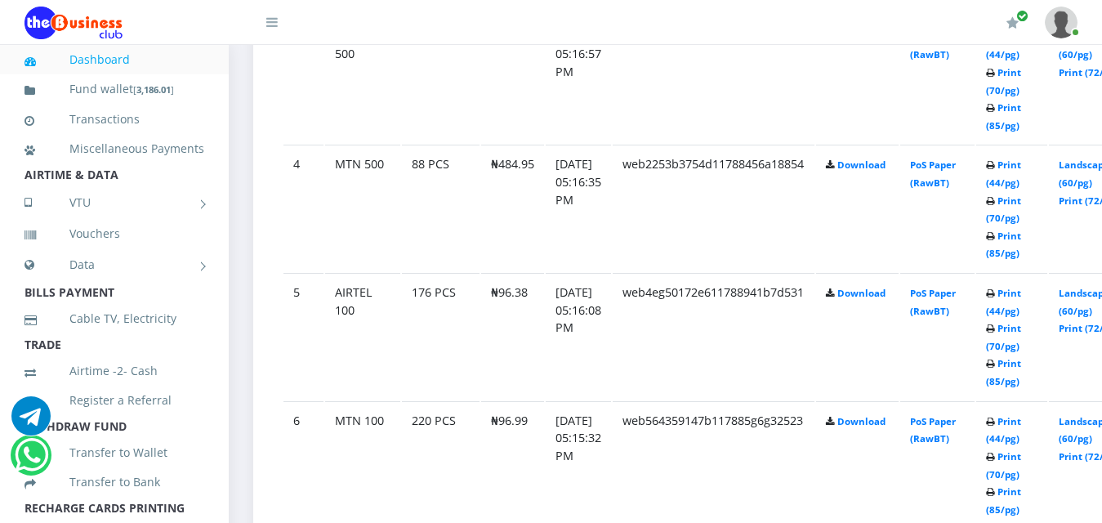
scroll to position [1312, 0]
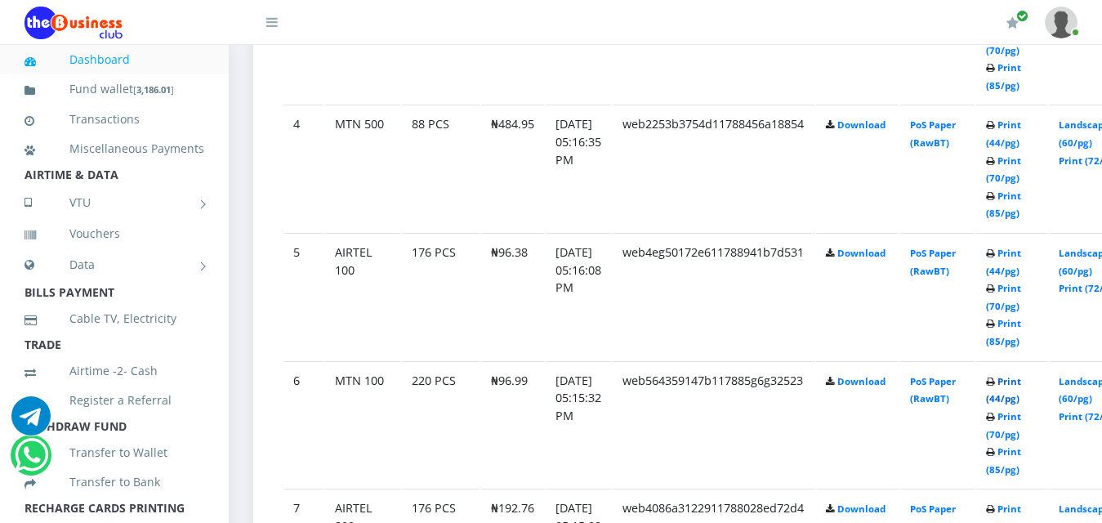
click at [1021, 375] on link "Print (44/pg)" at bounding box center [1003, 390] width 35 height 30
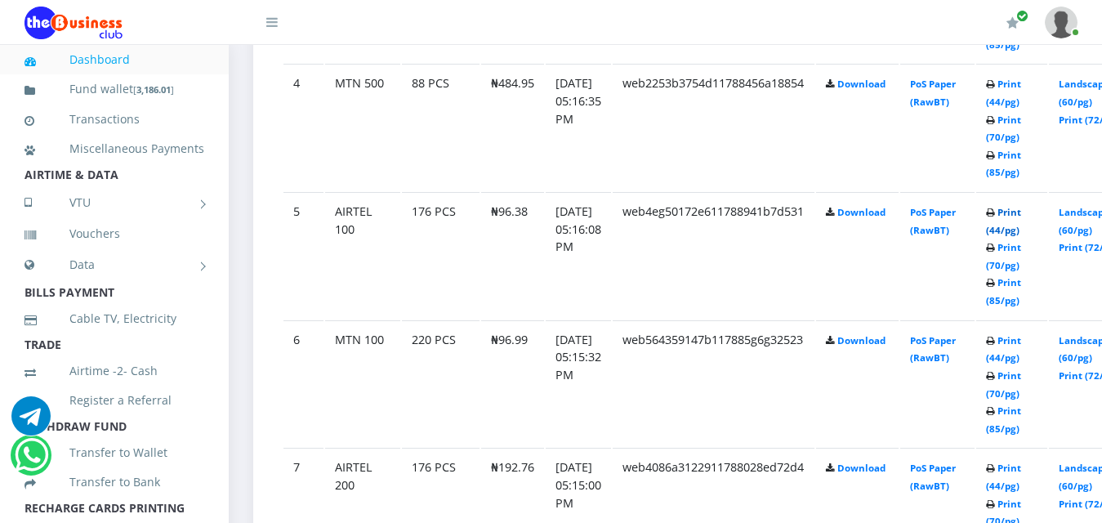
scroll to position [1312, 0]
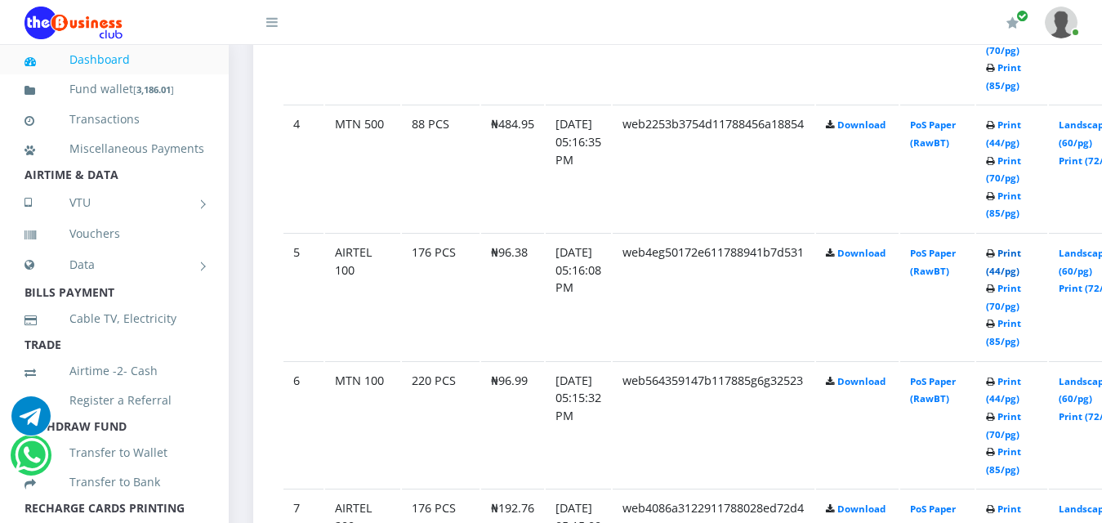
click at [1021, 247] on link "Print (44/pg)" at bounding box center [1003, 262] width 35 height 30
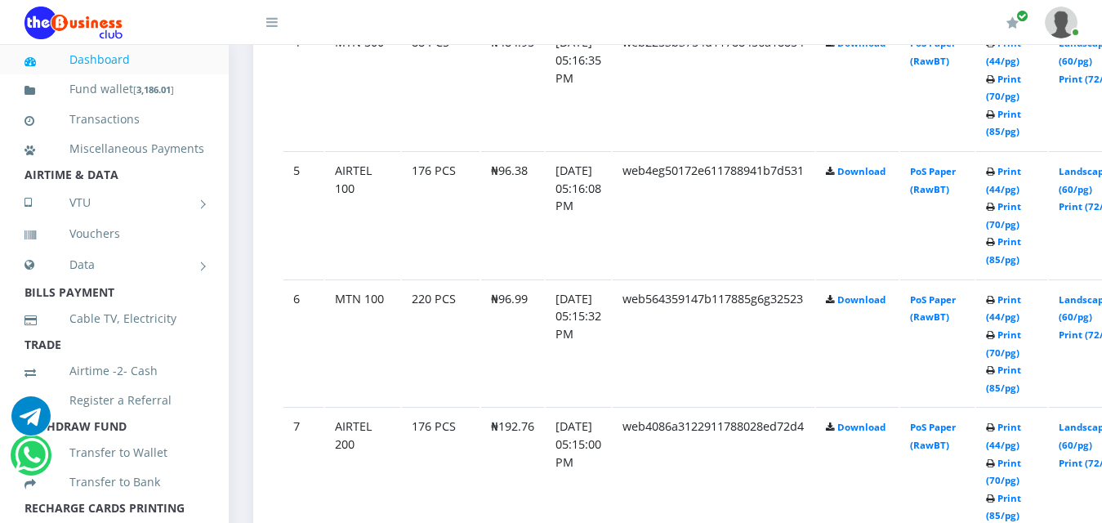
scroll to position [1312, 0]
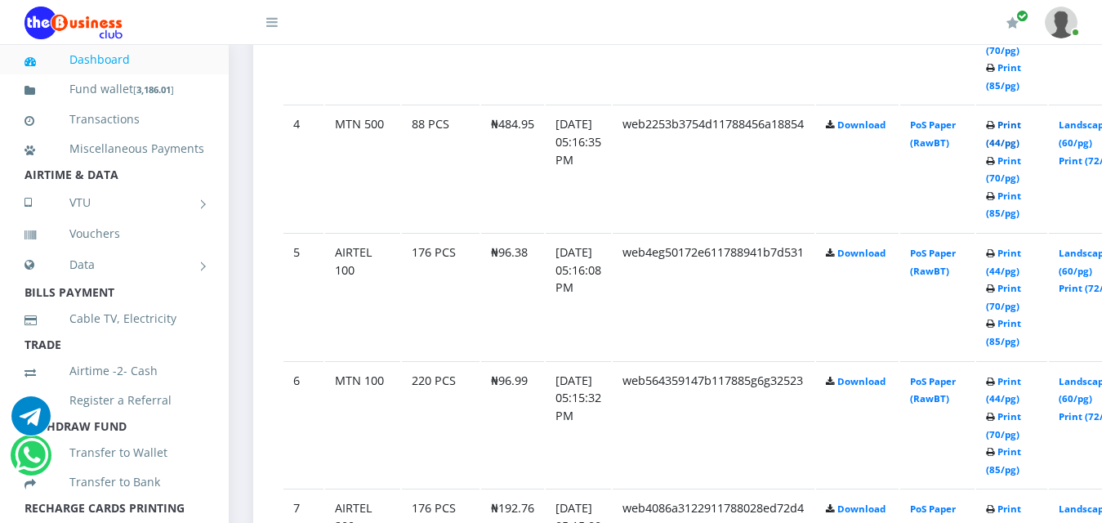
click at [1021, 118] on link "Print (44/pg)" at bounding box center [1003, 133] width 35 height 30
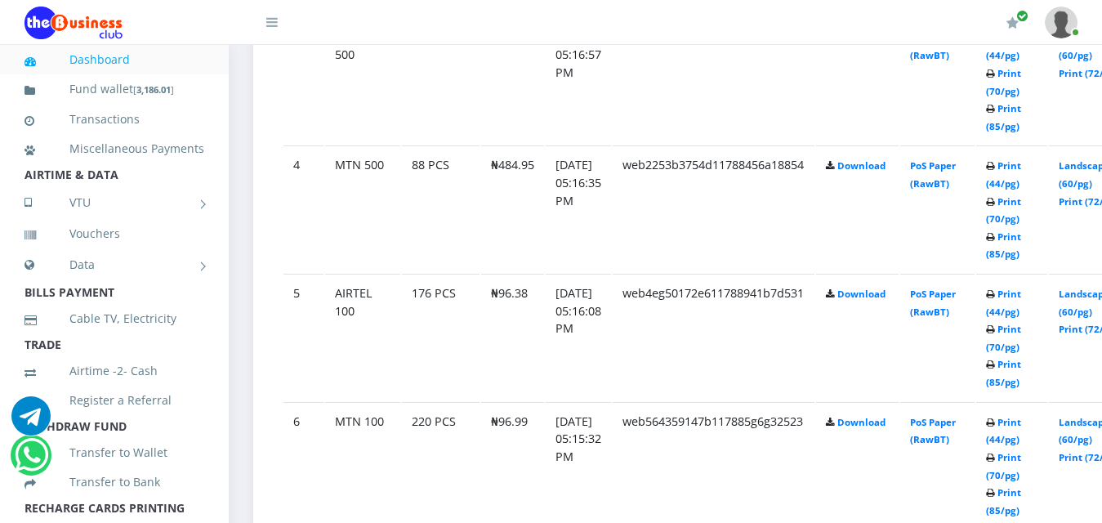
scroll to position [1189, 0]
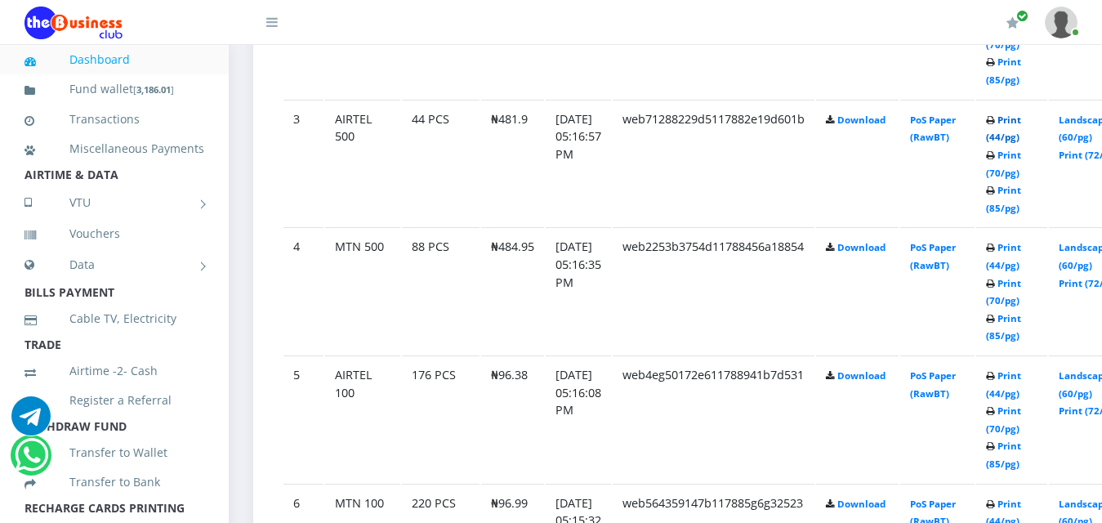
click at [1021, 114] on link "Print (44/pg)" at bounding box center [1003, 129] width 35 height 30
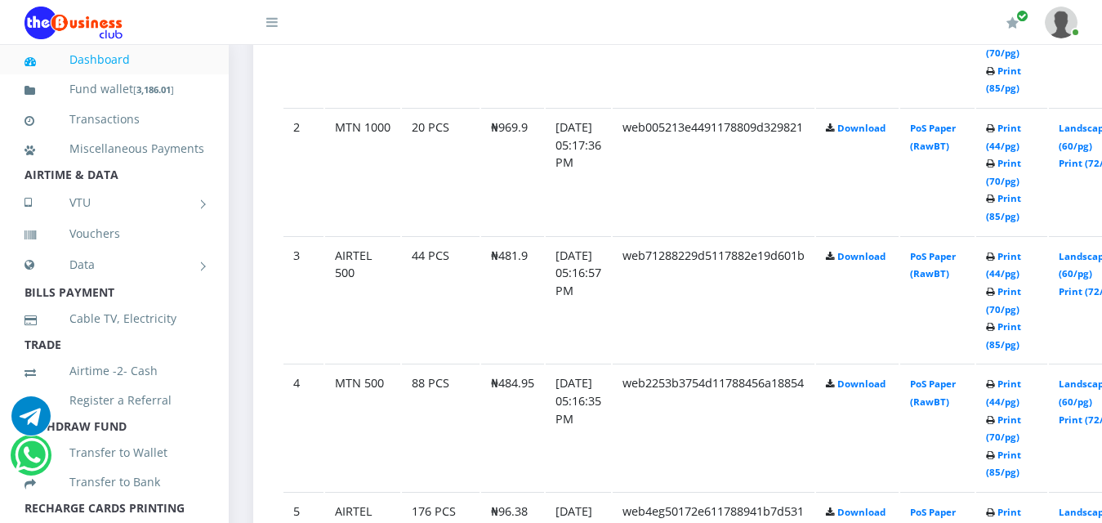
scroll to position [944, 0]
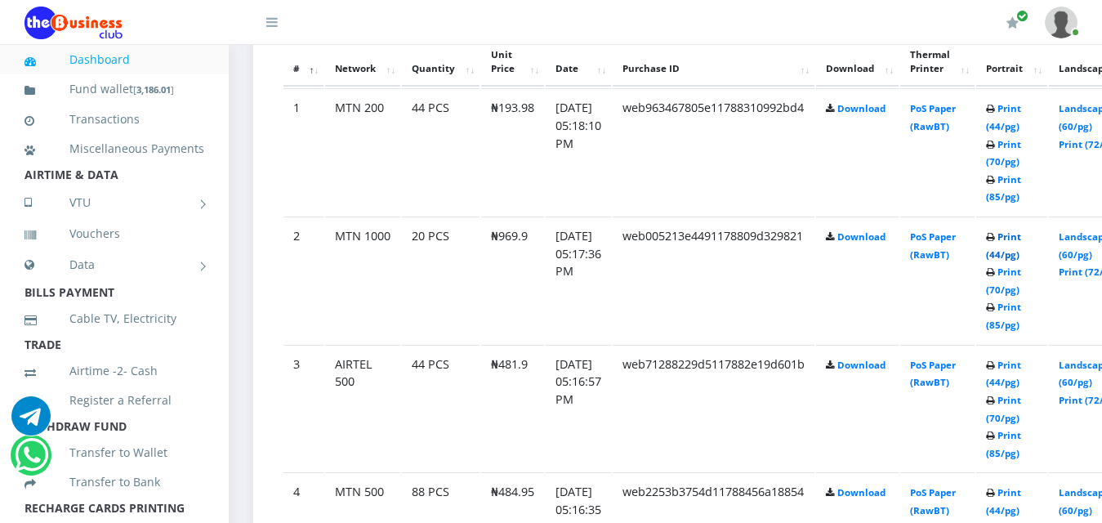
click at [1021, 230] on link "Print (44/pg)" at bounding box center [1003, 245] width 35 height 30
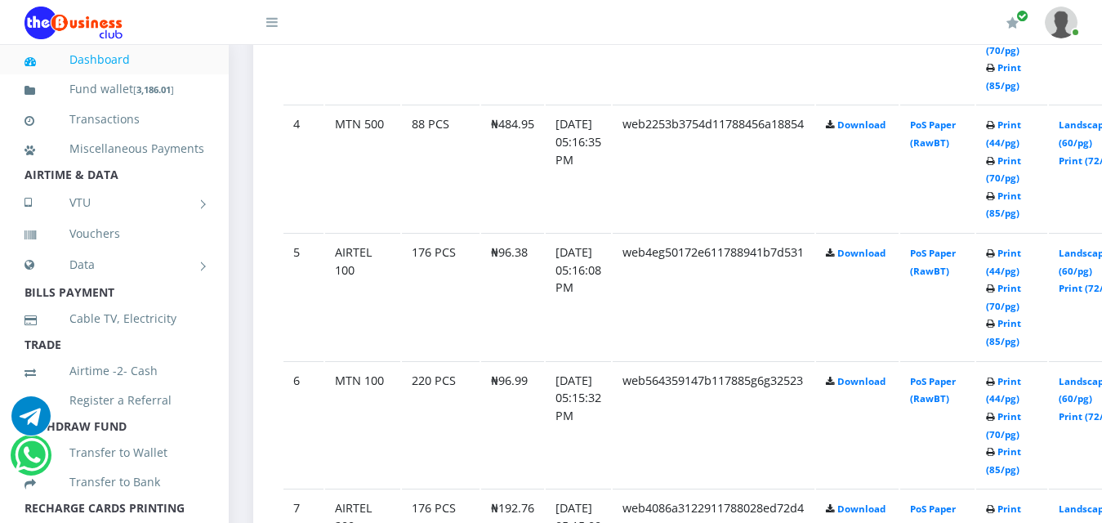
scroll to position [1311, 0]
